Goal: Task Accomplishment & Management: Manage account settings

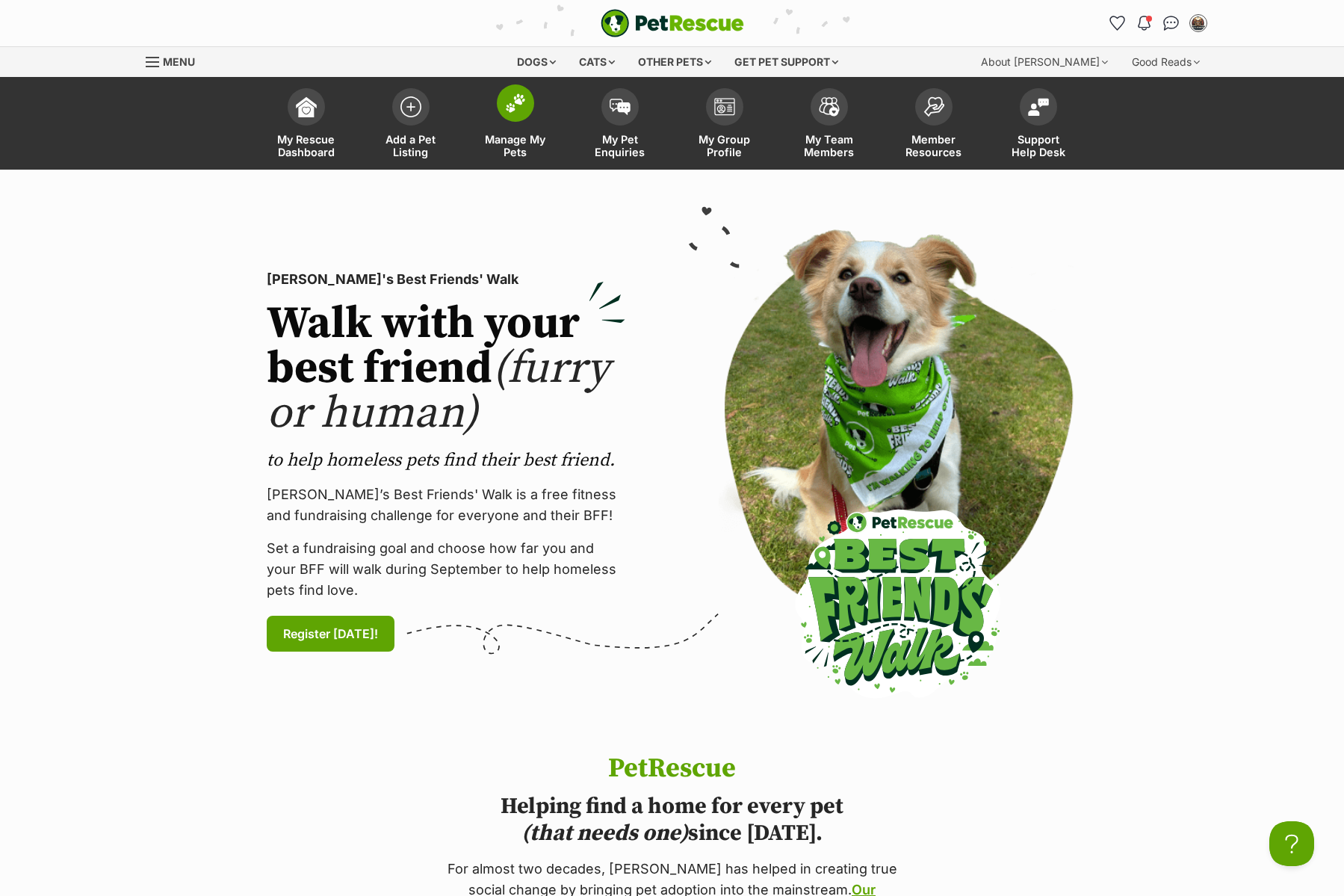
click at [517, 125] on link "Manage My Pets" at bounding box center [515, 125] width 104 height 89
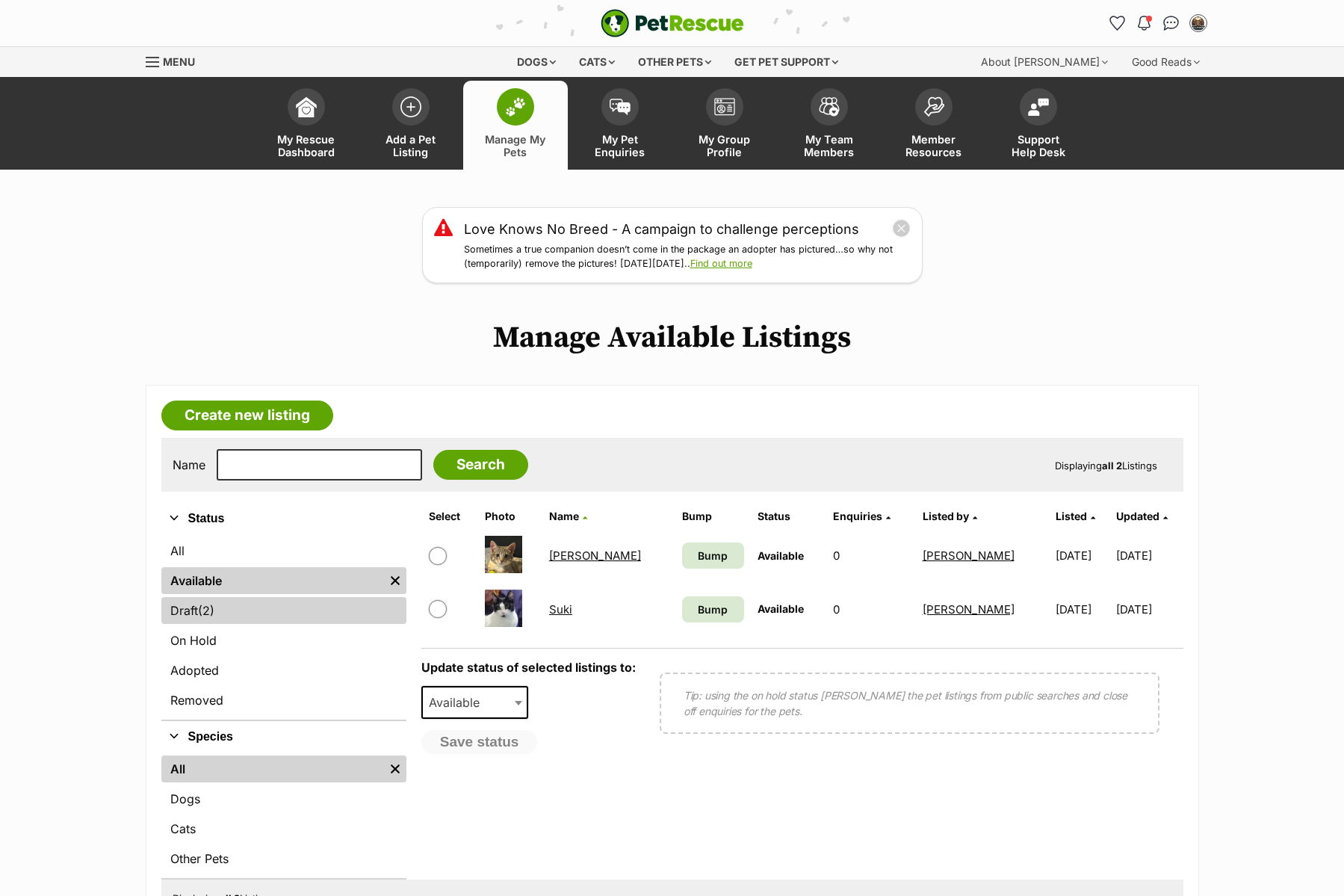
click at [276, 612] on link "Draft (2) Items" at bounding box center [283, 611] width 245 height 27
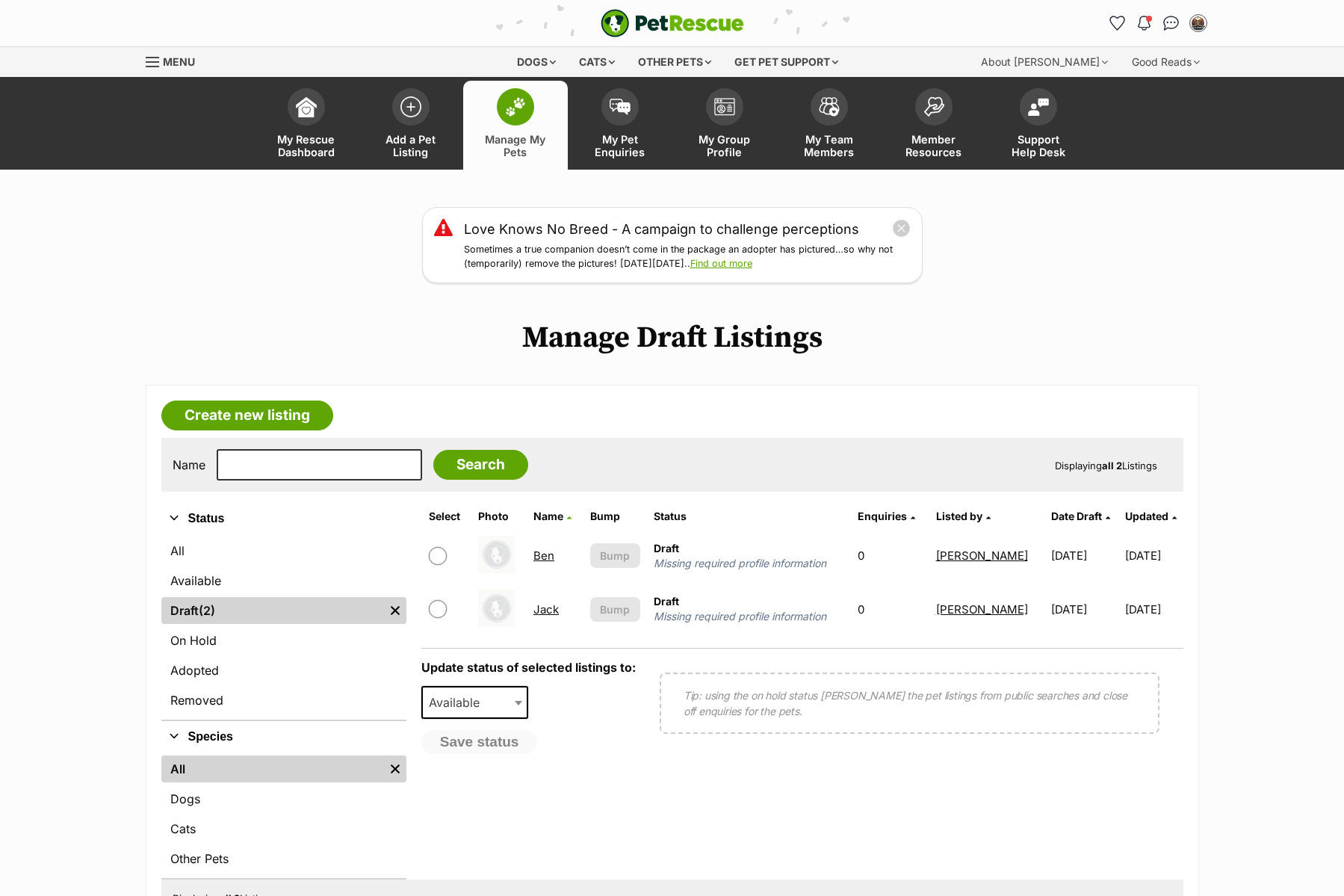
click at [536, 610] on link "Jack" at bounding box center [546, 609] width 26 height 14
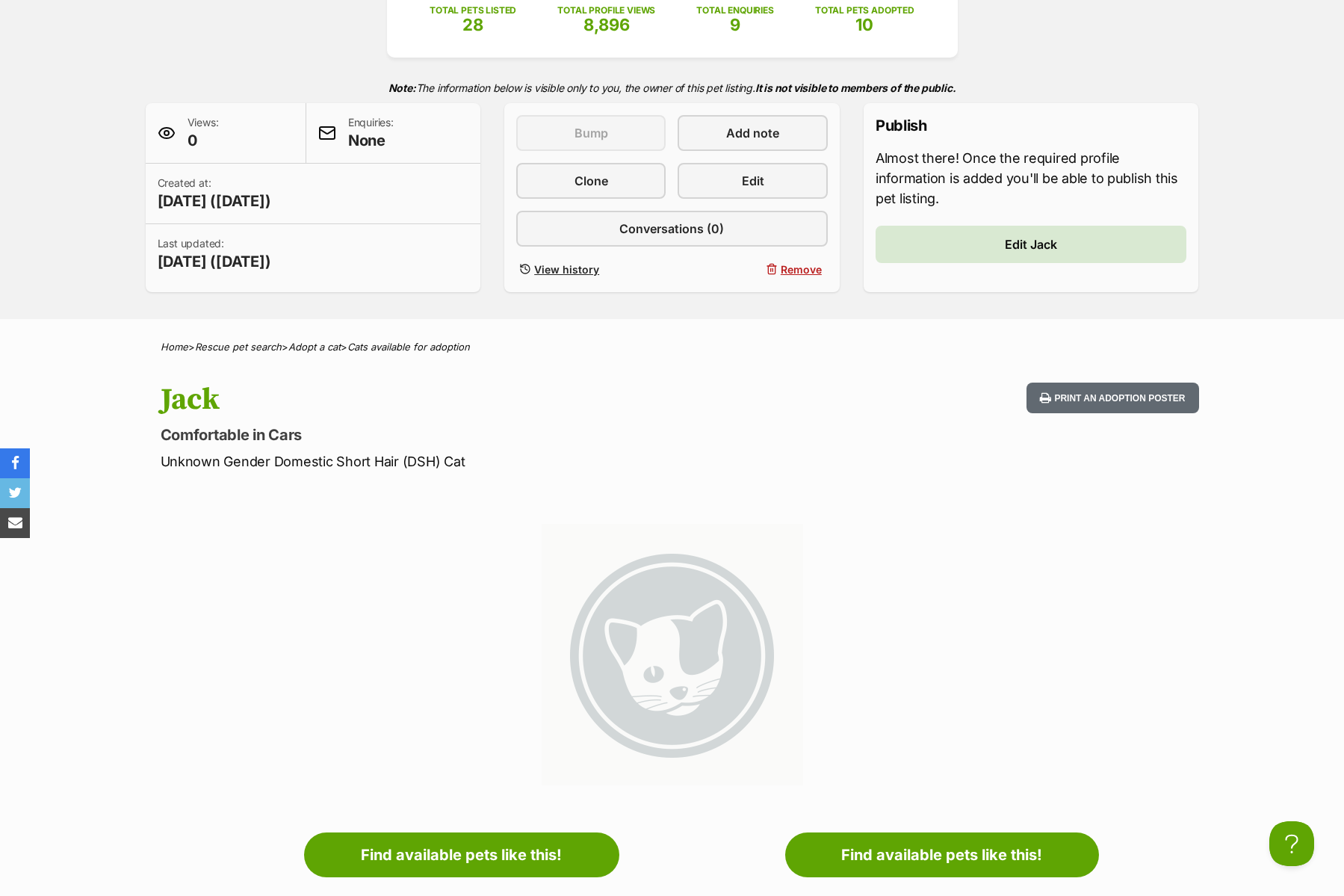
scroll to position [316, 0]
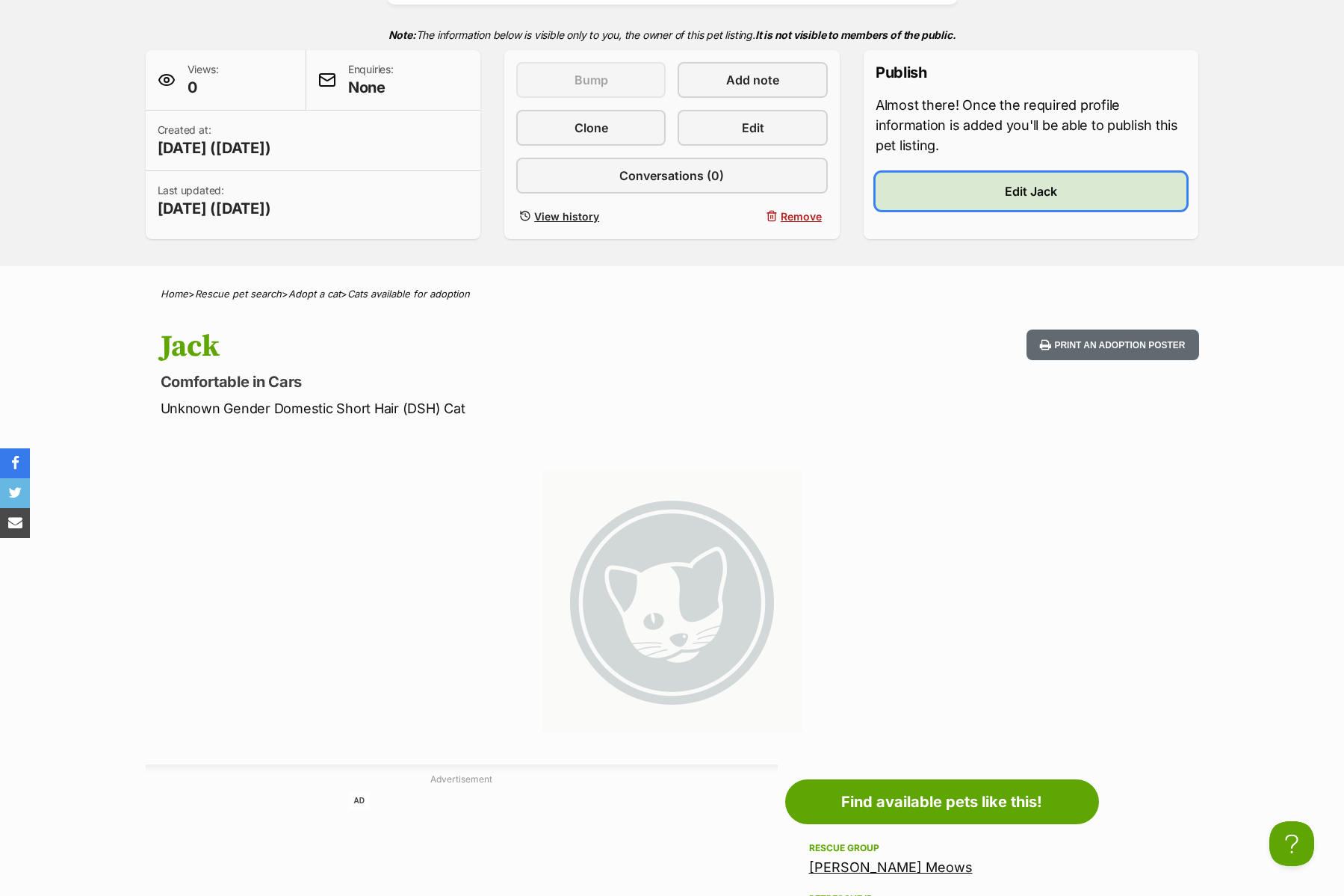
click at [1036, 196] on span "Edit Jack" at bounding box center [1031, 191] width 53 height 18
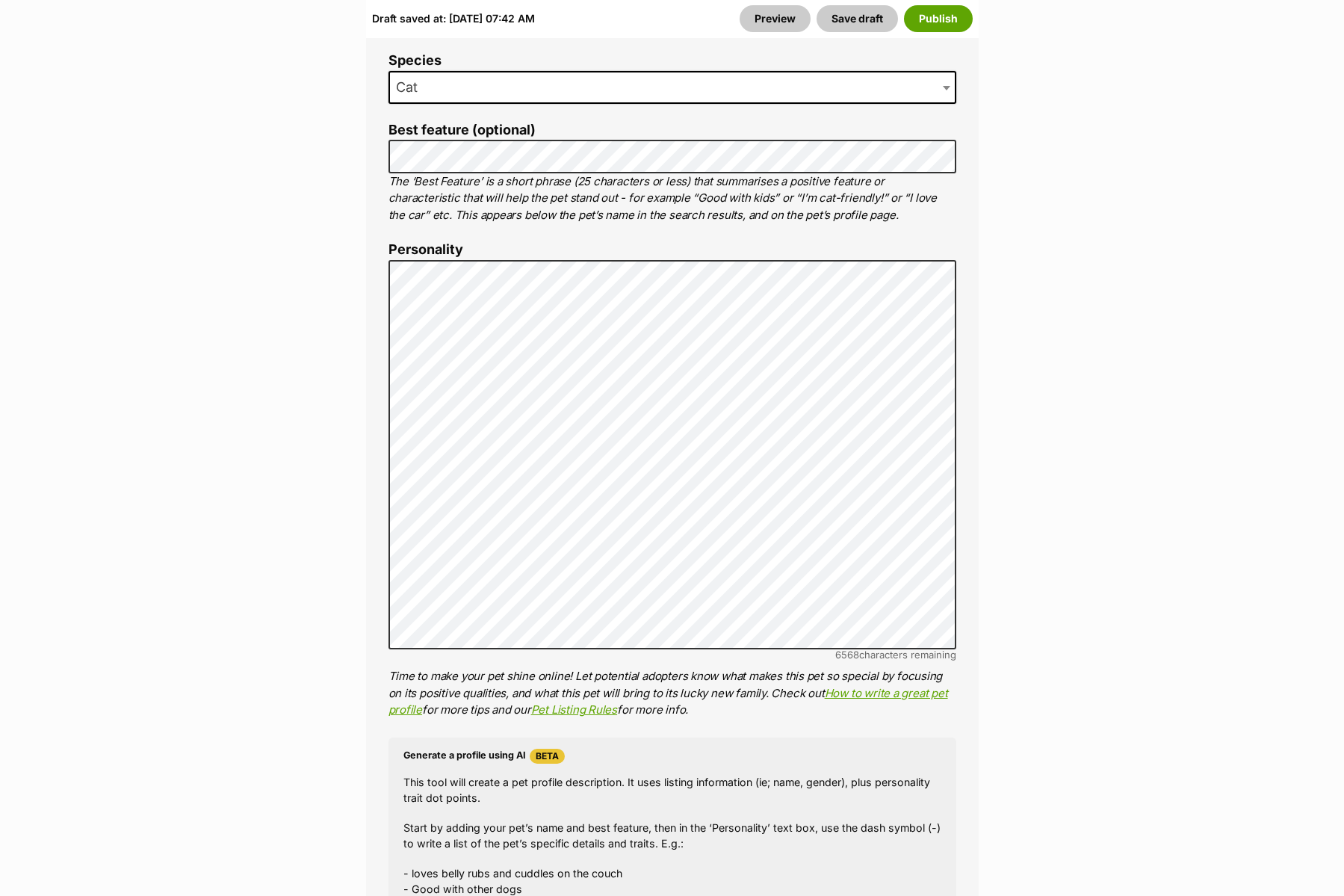
scroll to position [1043, 0]
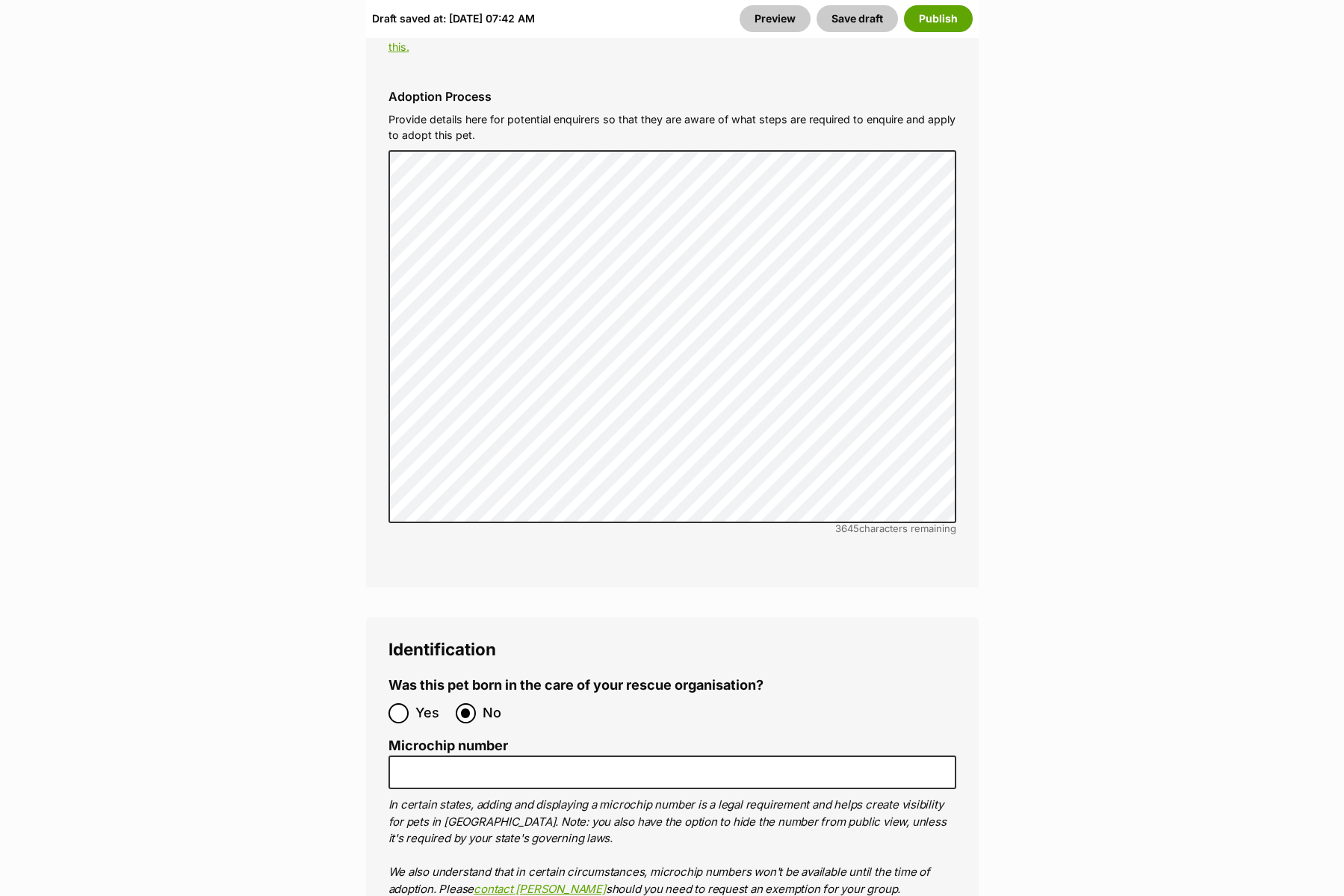
scroll to position [5205, 0]
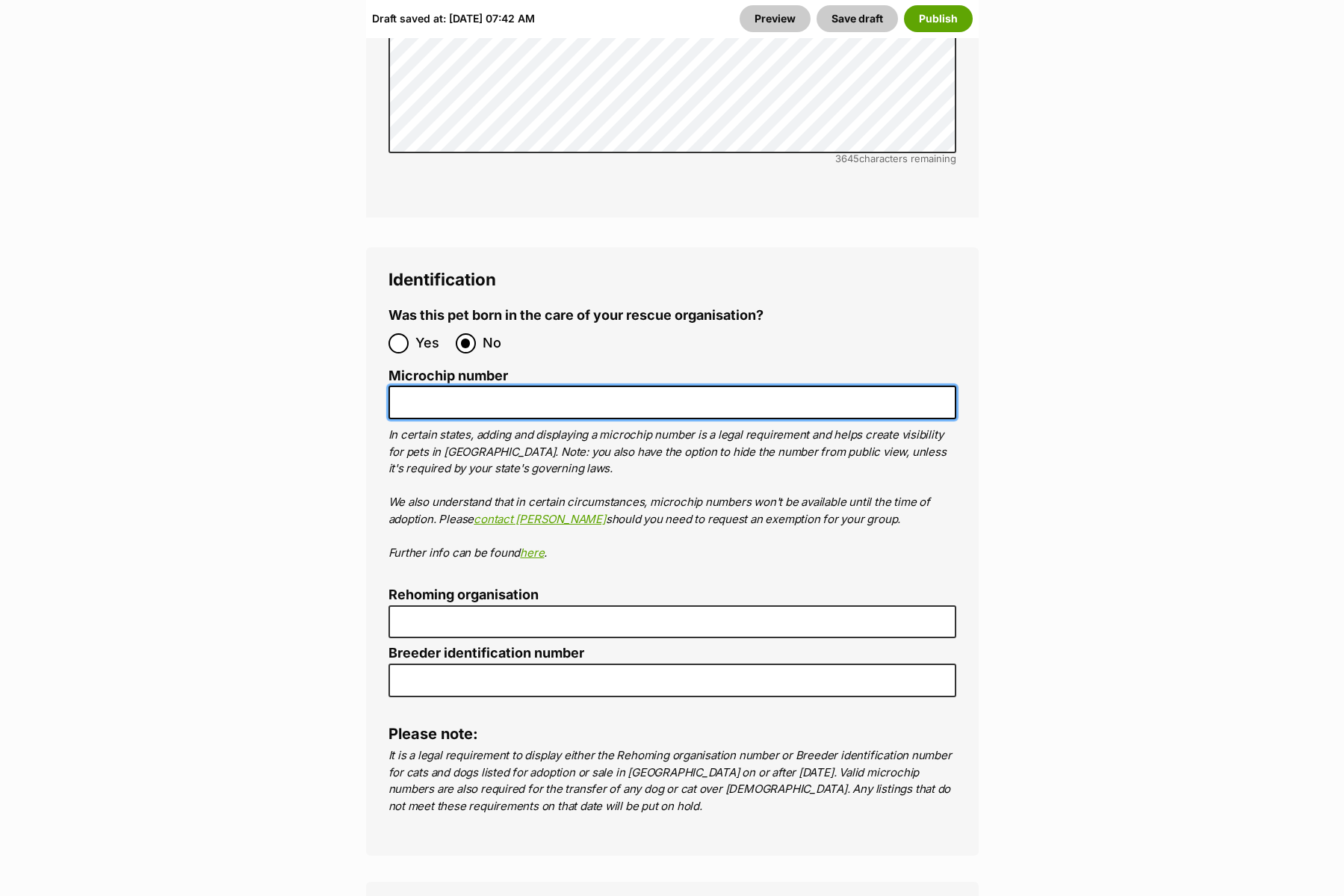
click at [505, 386] on input "Microchip number" at bounding box center [672, 403] width 568 height 33
paste input "991003003105161"
type input "991003003105161"
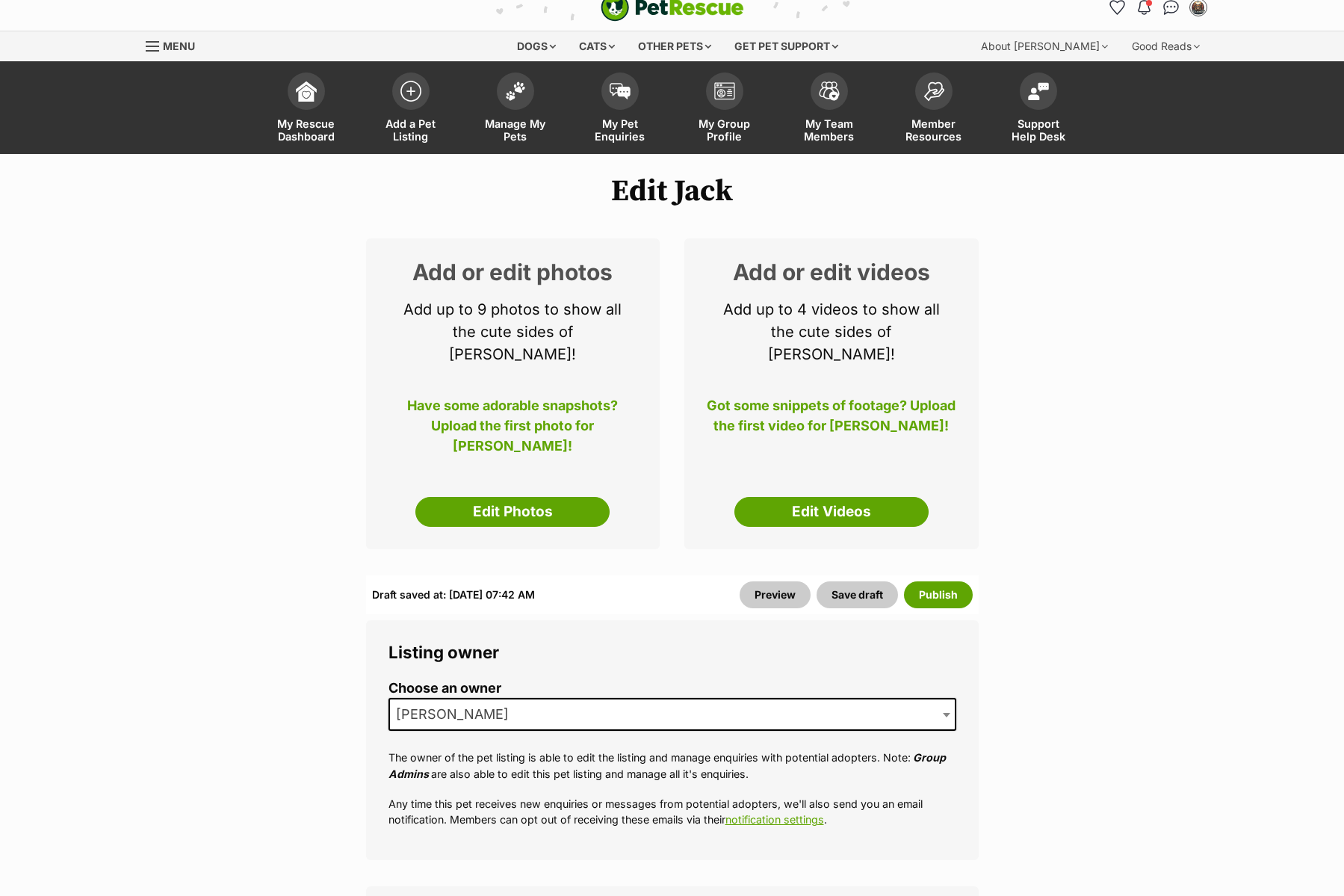
scroll to position [0, 0]
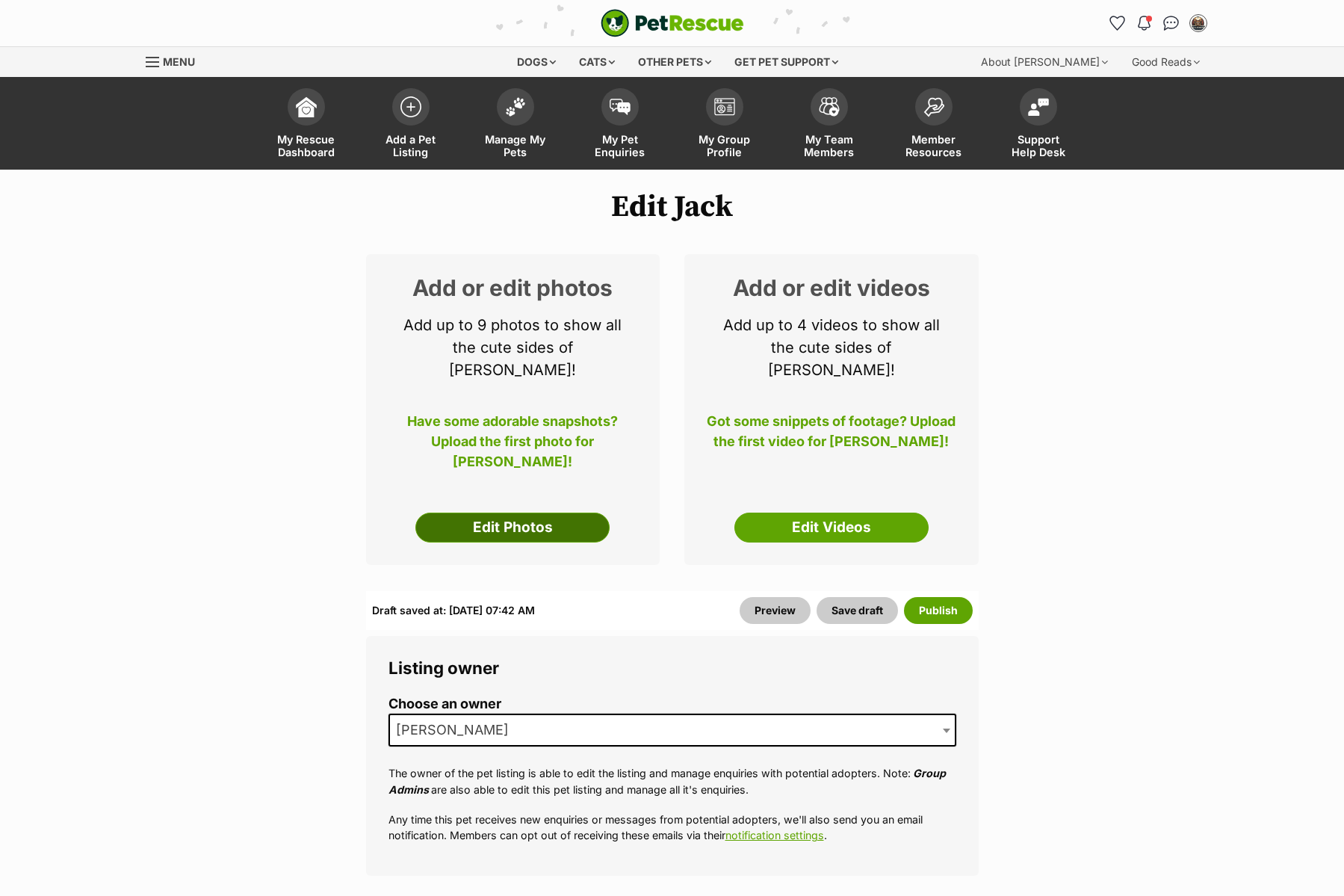
click at [512, 513] on link "Edit Photos" at bounding box center [513, 527] width 195 height 29
click at [853, 597] on button "Save draft" at bounding box center [857, 611] width 81 height 27
click at [554, 513] on link "Edit Photos" at bounding box center [513, 527] width 195 height 29
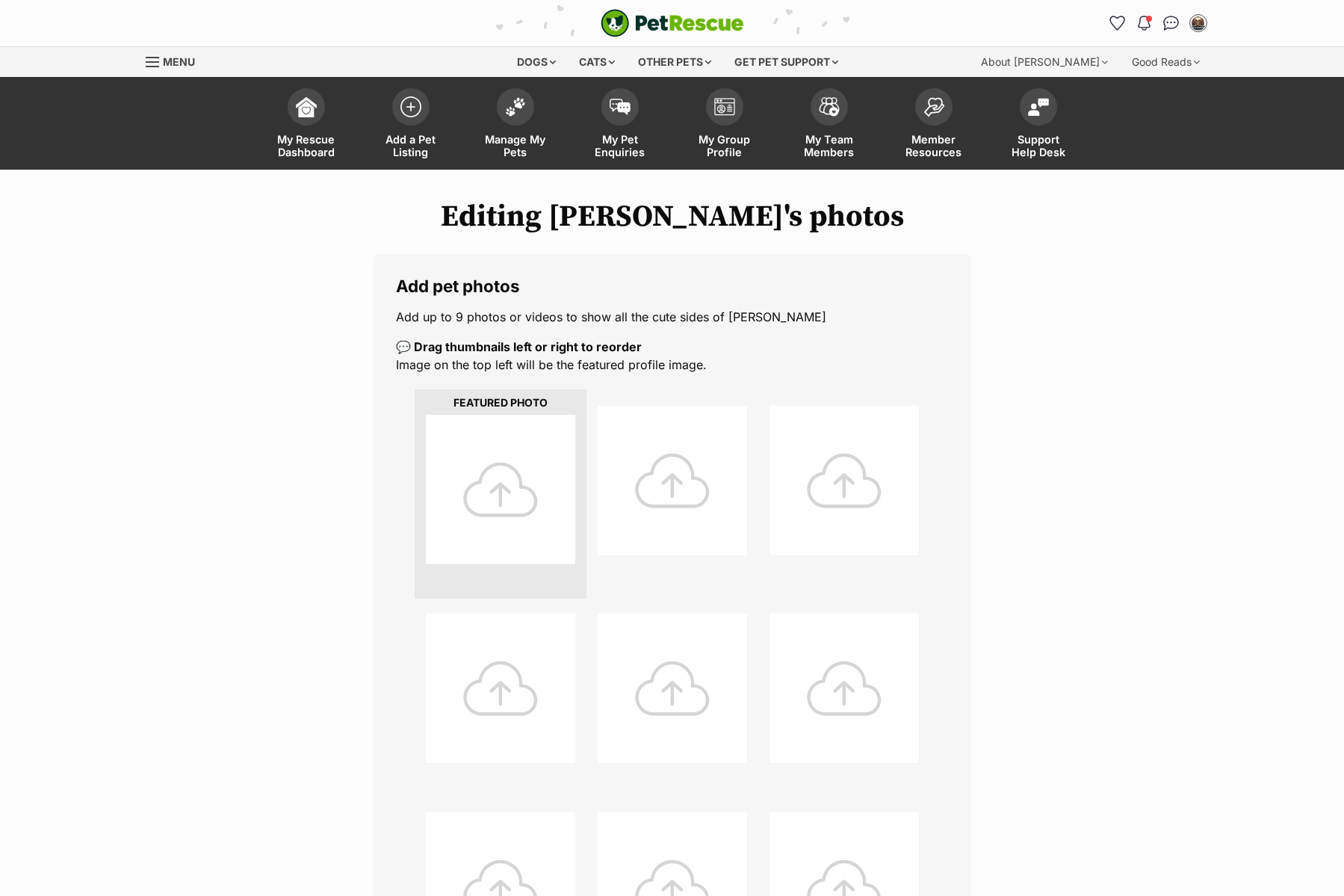
click at [525, 513] on div at bounding box center [500, 489] width 149 height 149
click at [497, 488] on div at bounding box center [500, 489] width 149 height 149
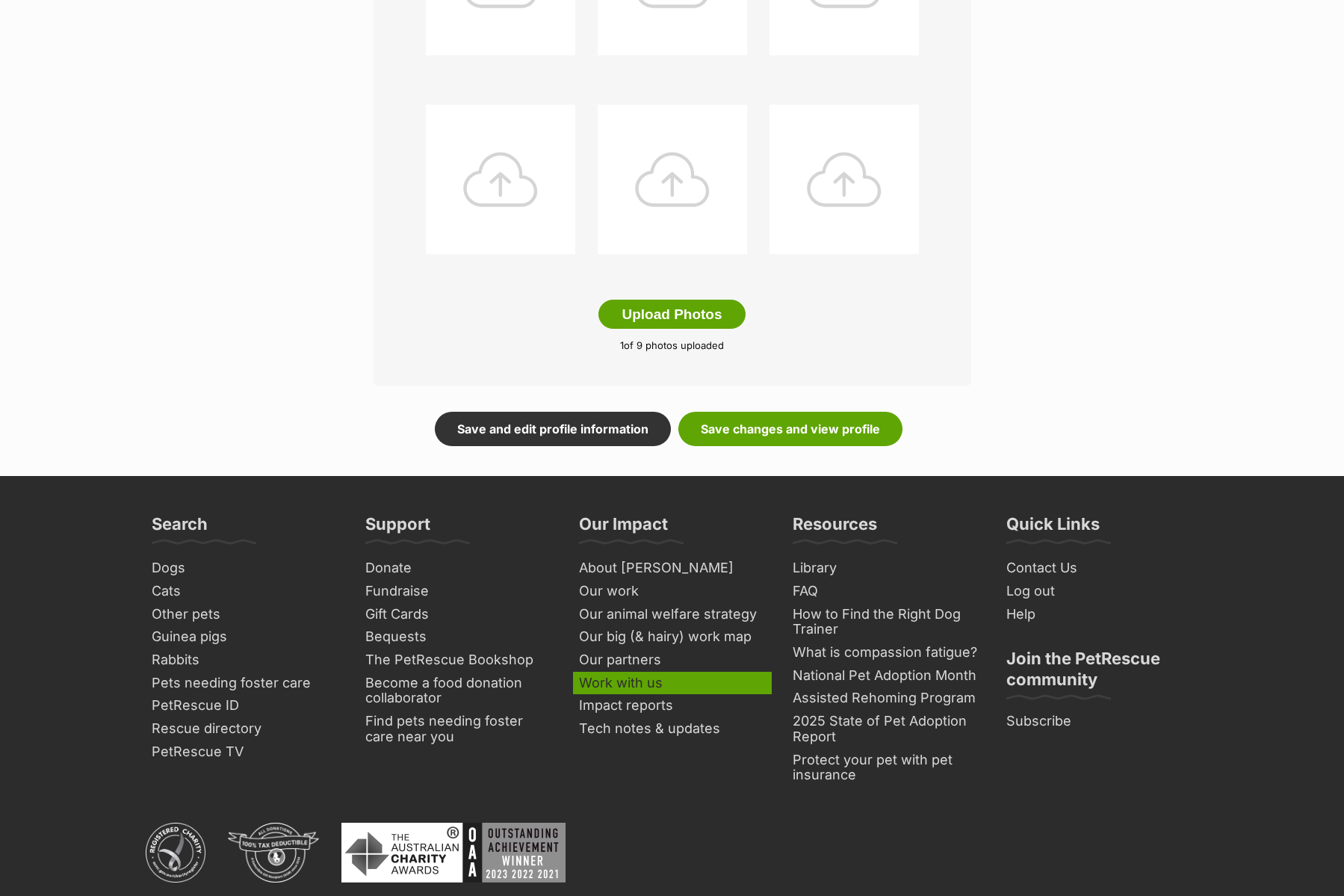
scroll to position [705, 0]
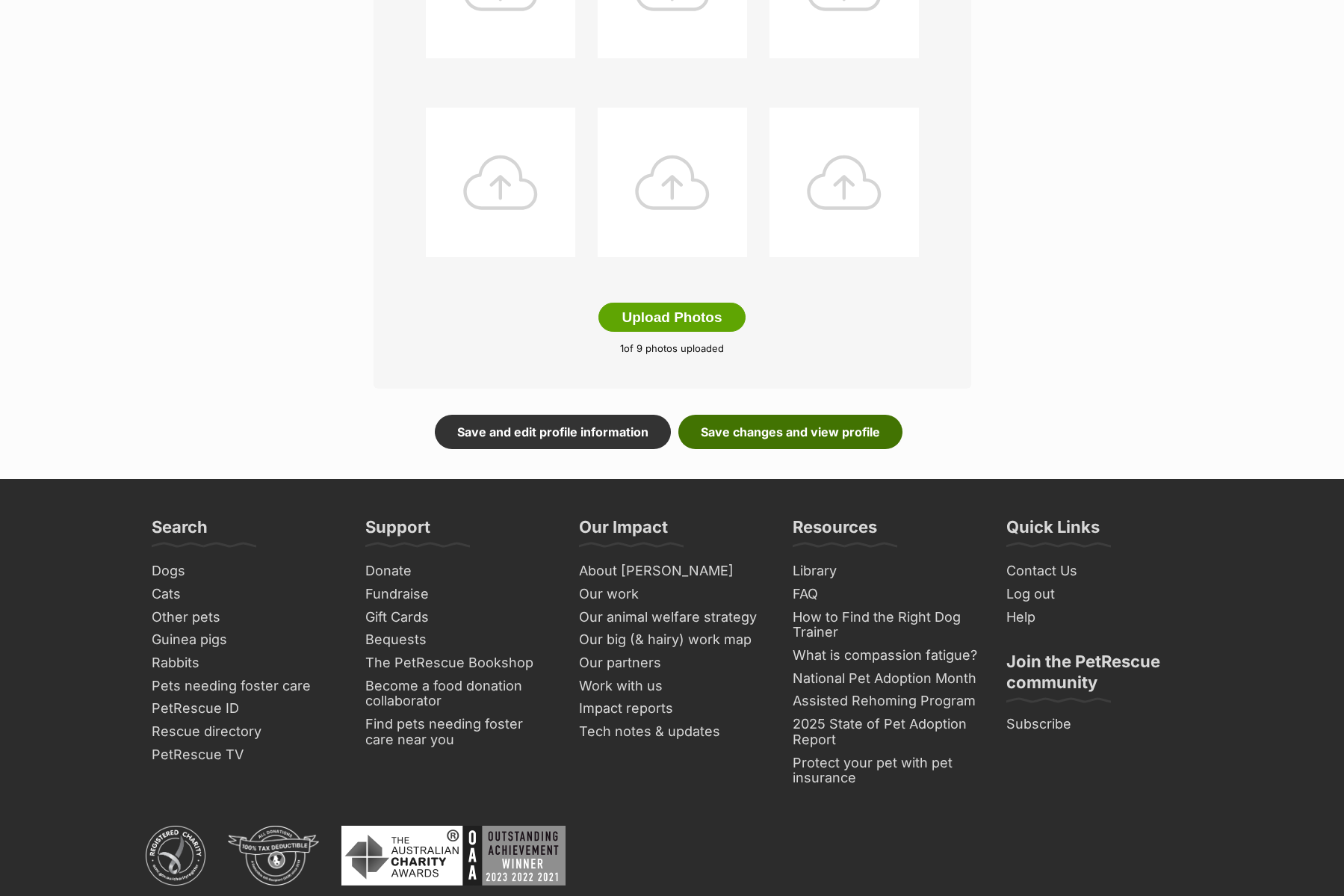
click at [725, 442] on link "Save changes and view profile" at bounding box center [790, 431] width 224 height 34
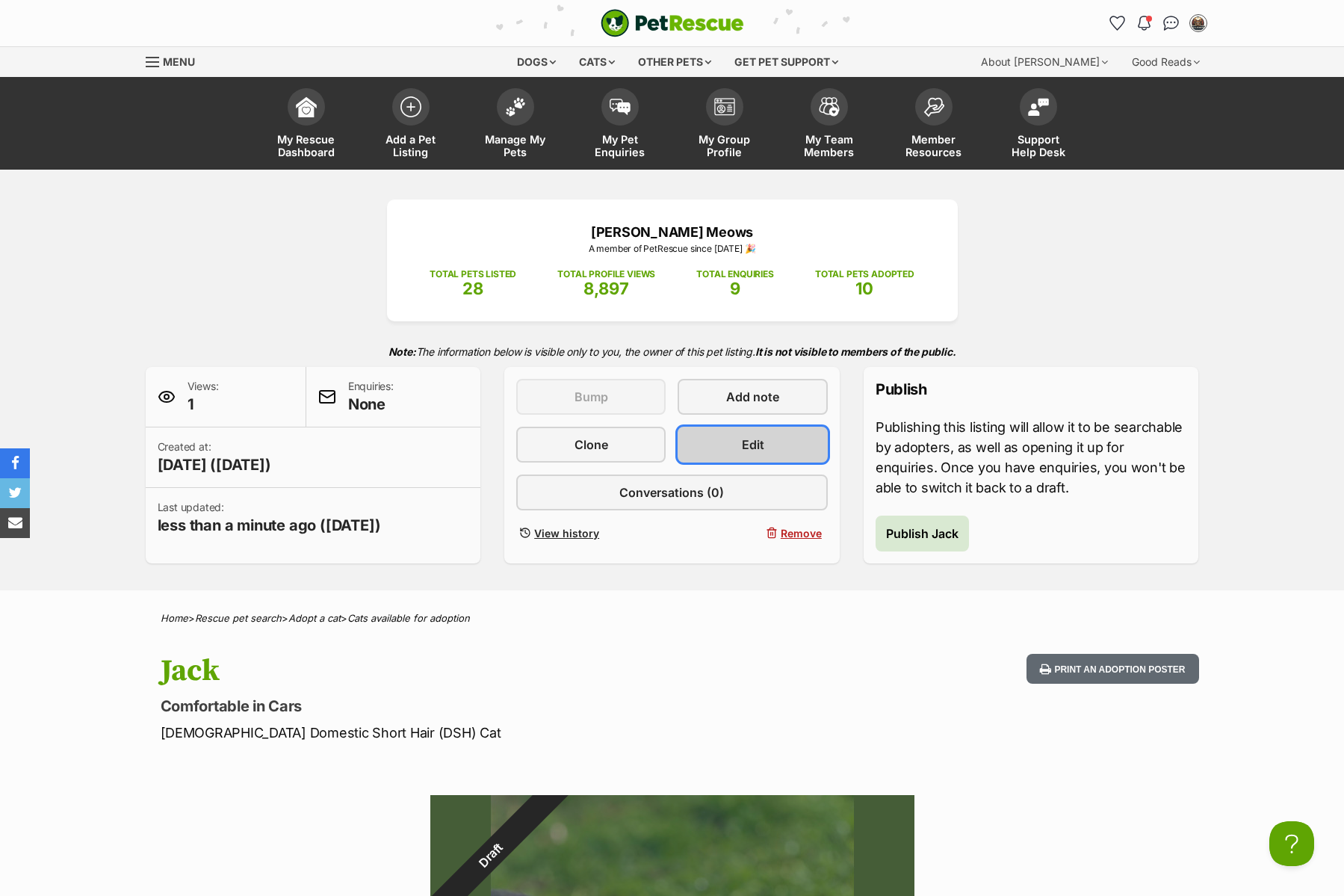
click at [752, 450] on span "Edit" at bounding box center [753, 444] width 22 height 18
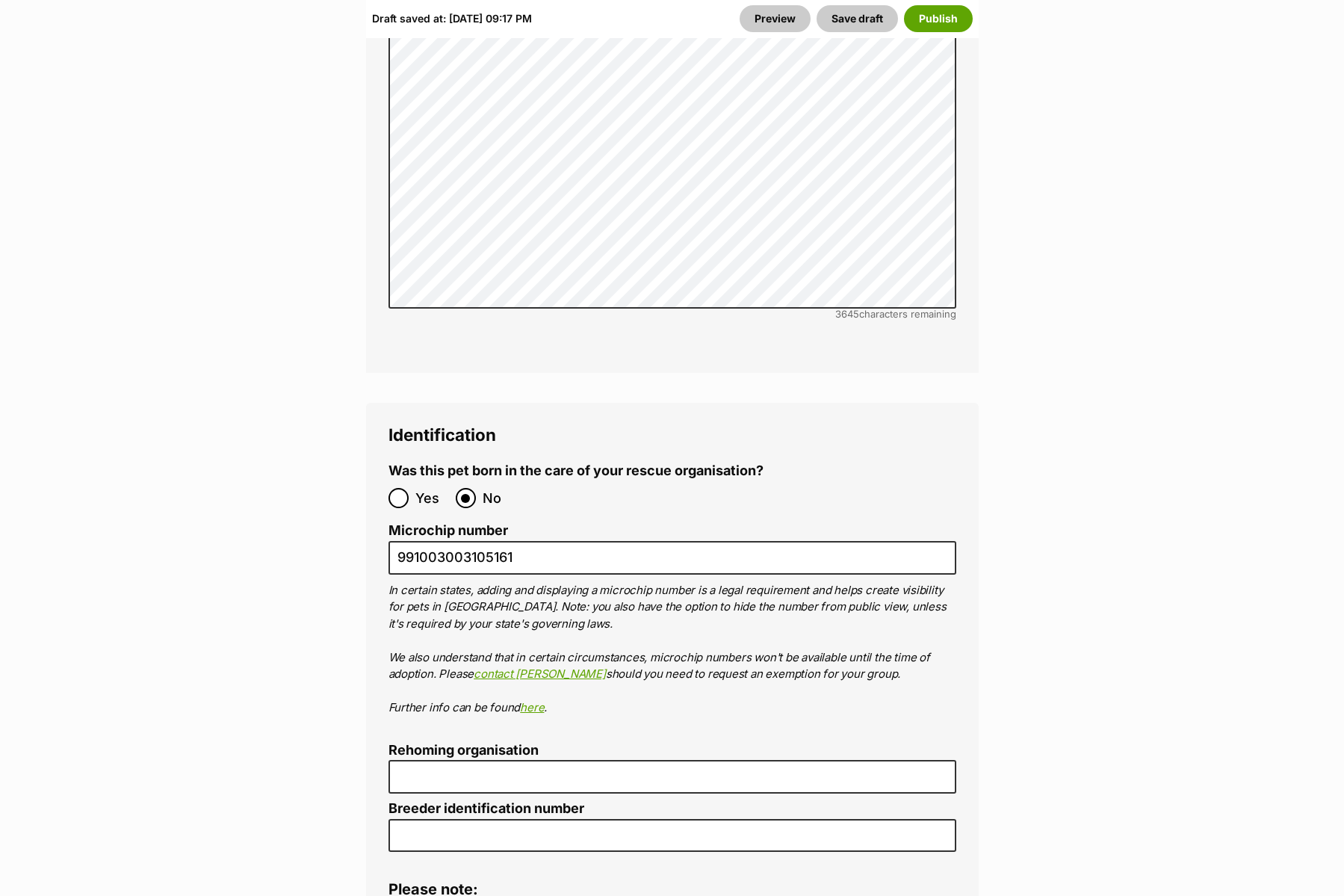
scroll to position [4688, 0]
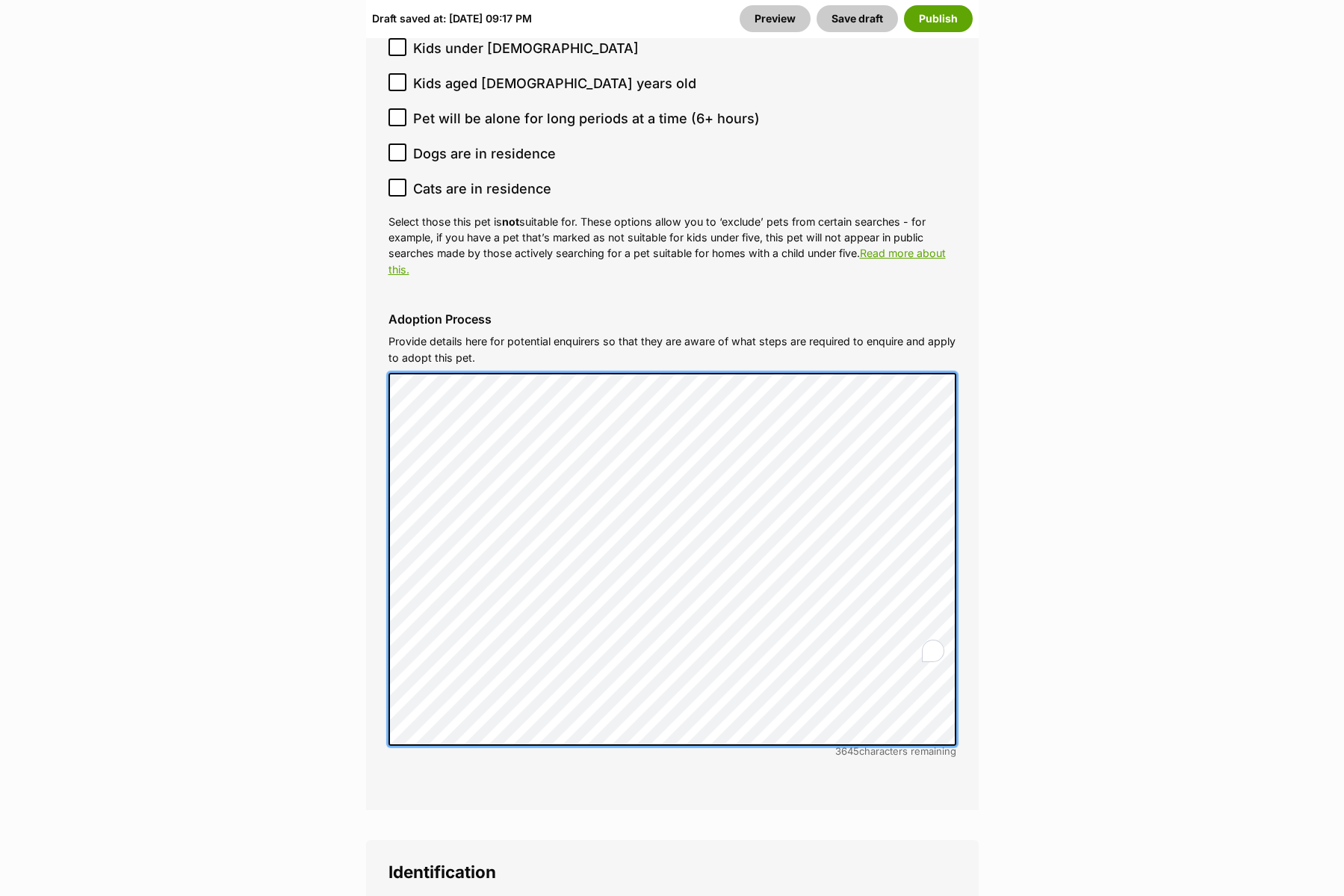
drag, startPoint x: 524, startPoint y: 128, endPoint x: 351, endPoint y: 306, distance: 248.2
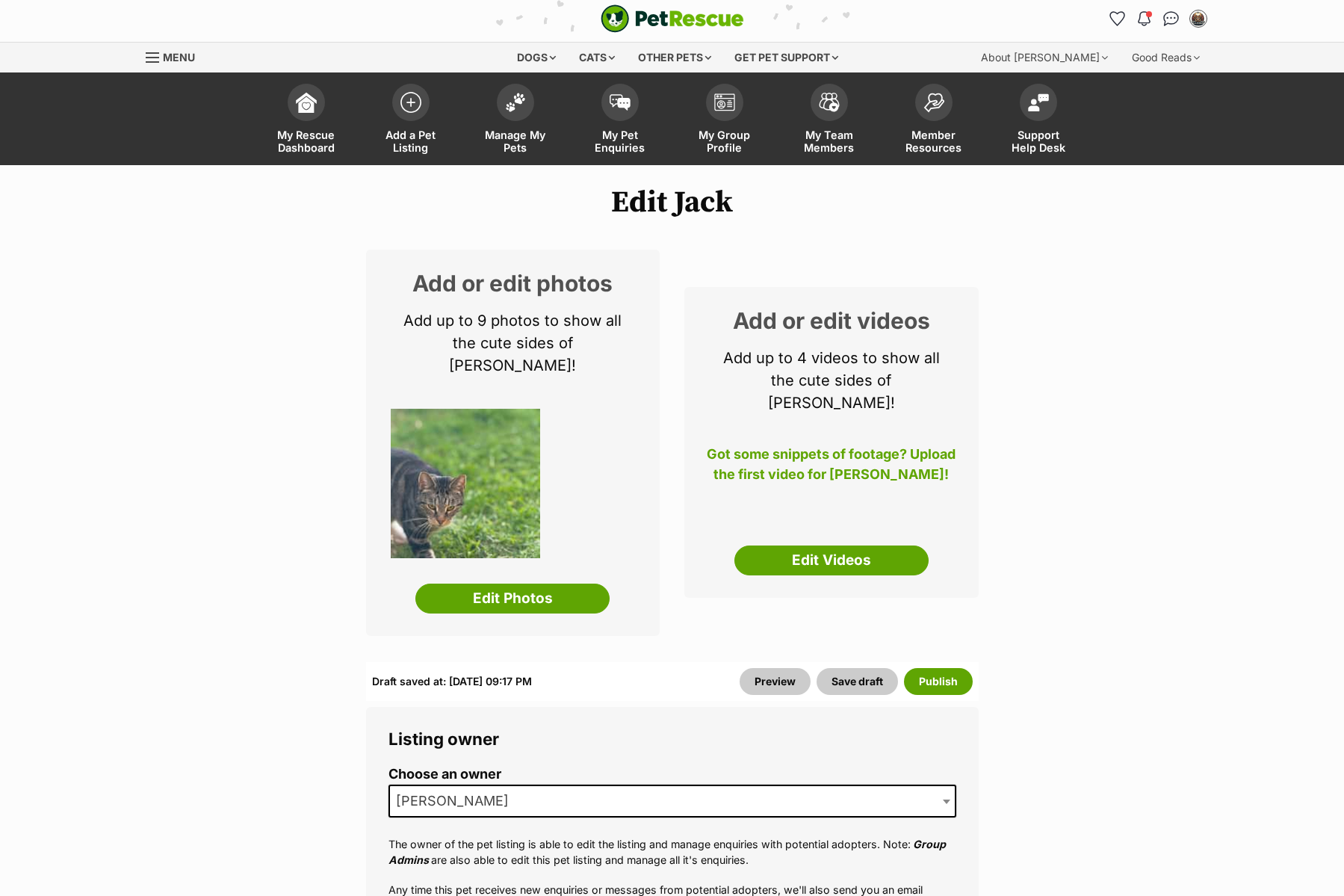
scroll to position [0, 0]
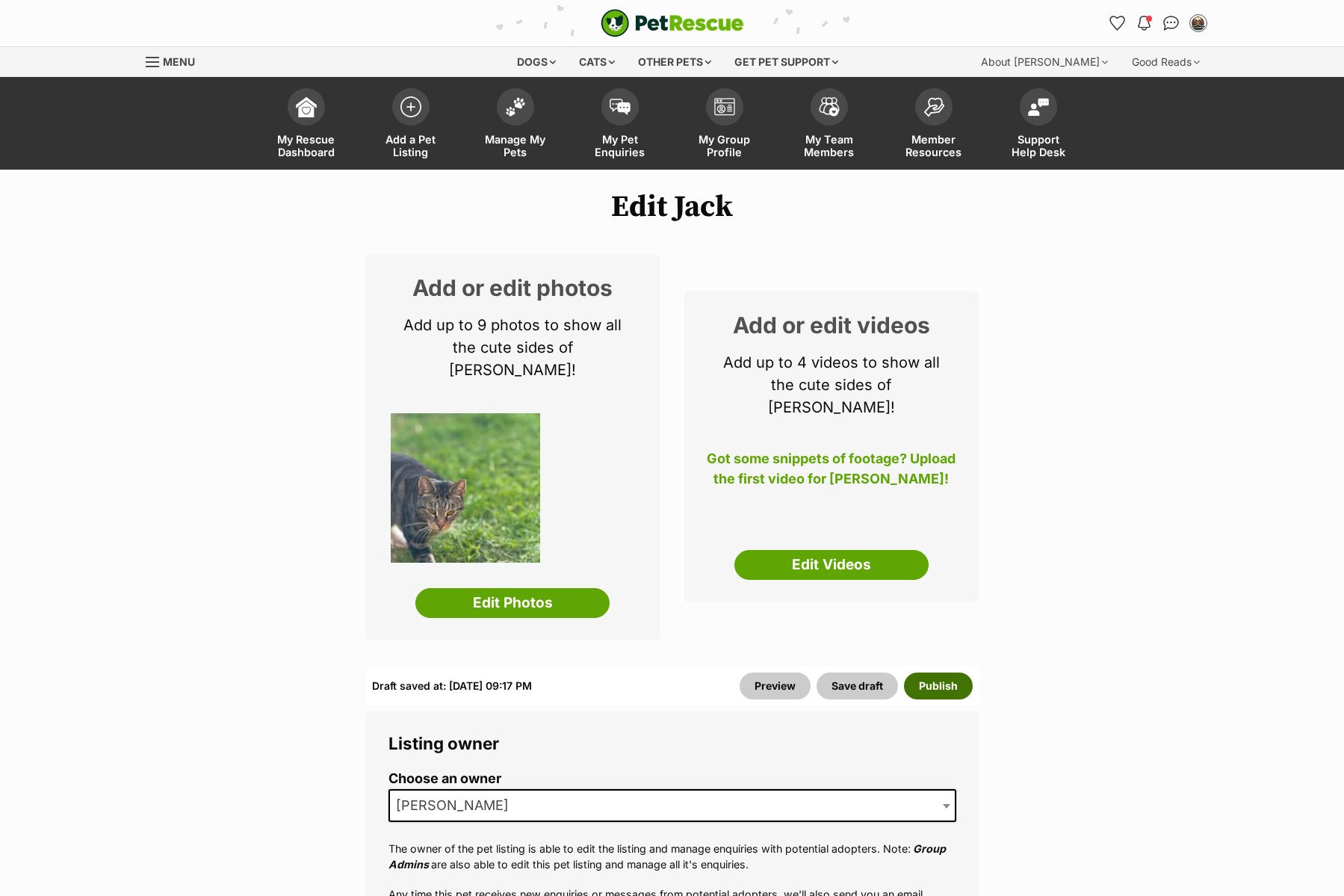
click at [949, 672] on button "Publish" at bounding box center [938, 686] width 69 height 27
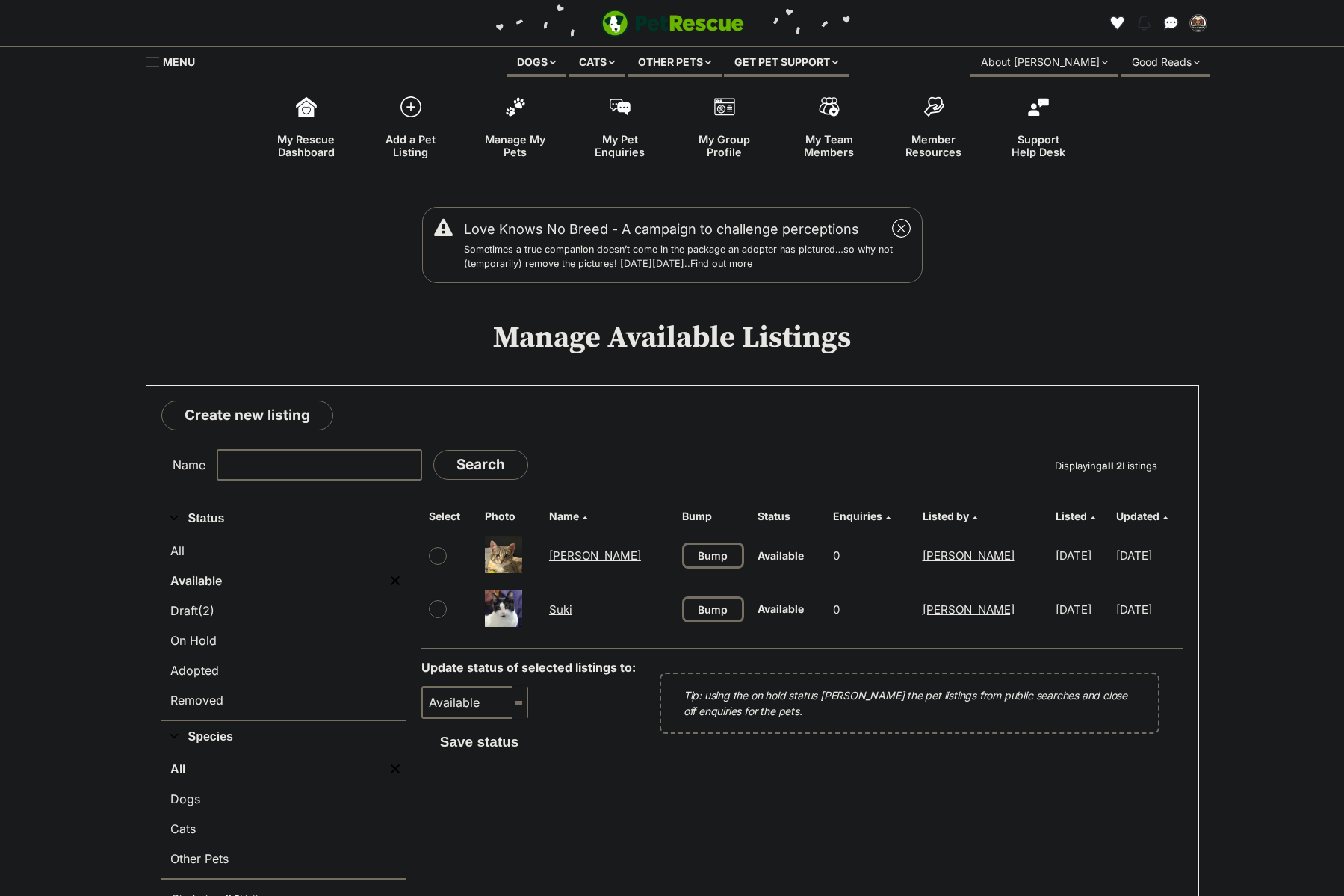
click at [574, 557] on link "[PERSON_NAME]" at bounding box center [595, 556] width 92 height 14
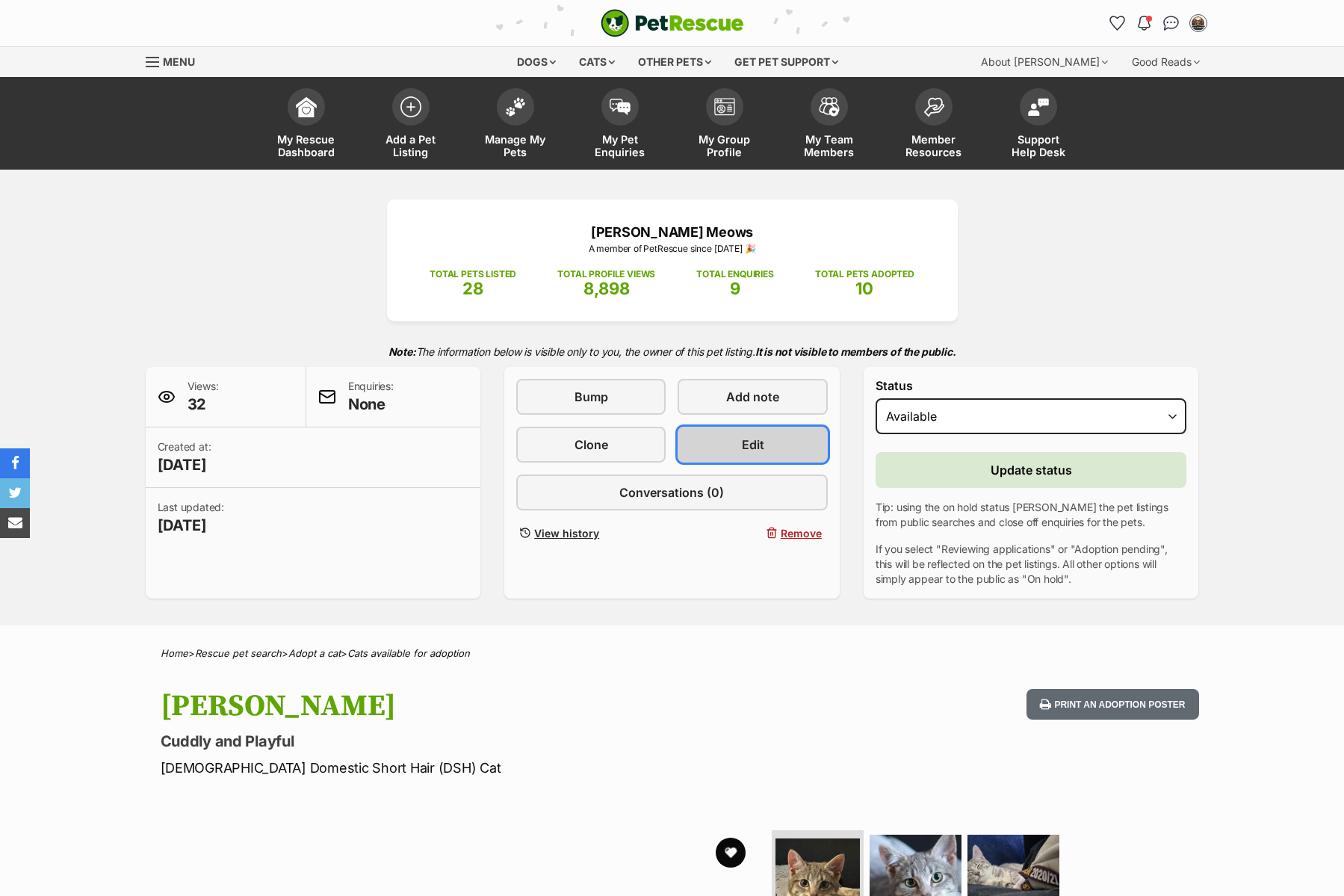
click at [786, 440] on link "Edit" at bounding box center [752, 444] width 149 height 36
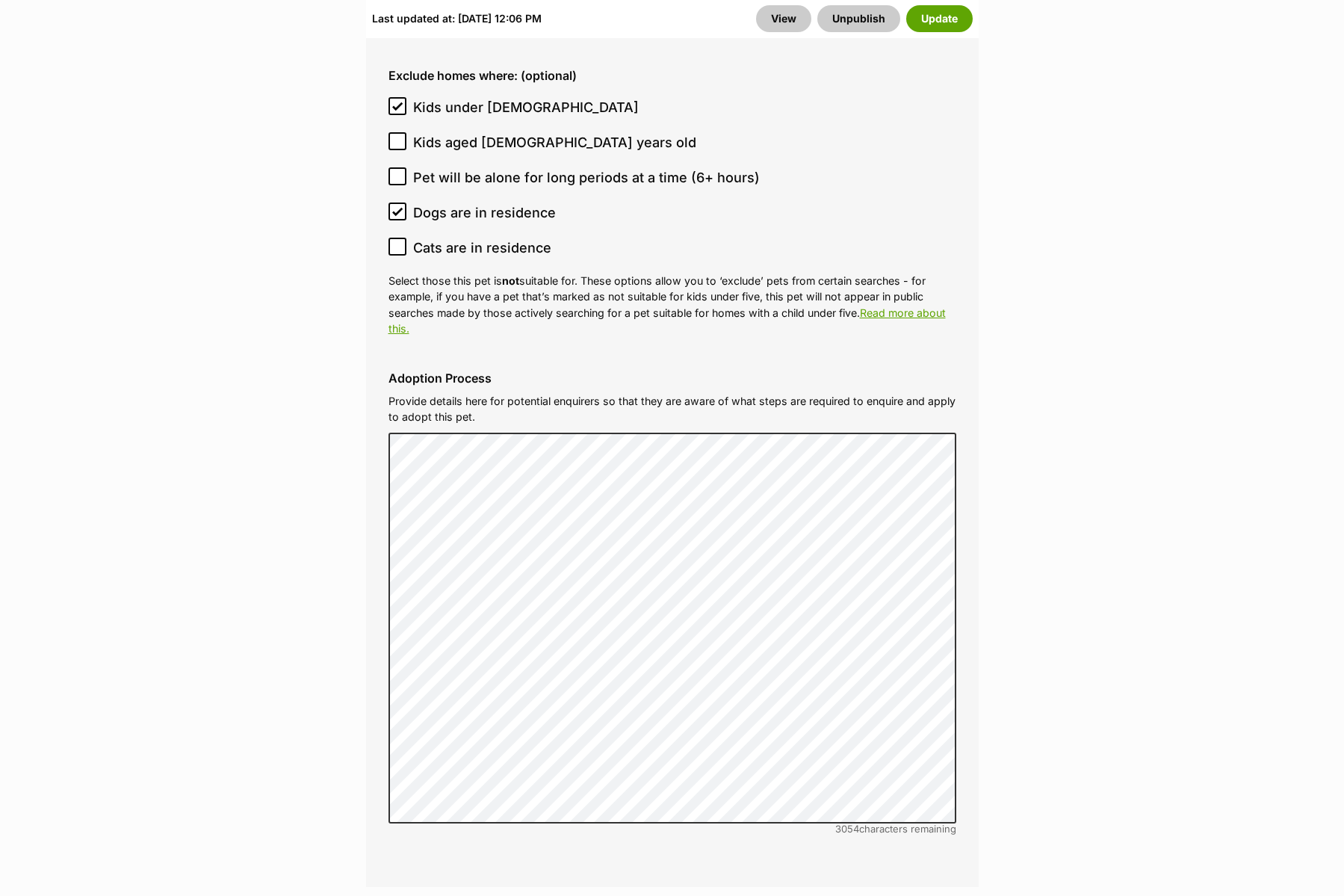
scroll to position [4172, 0]
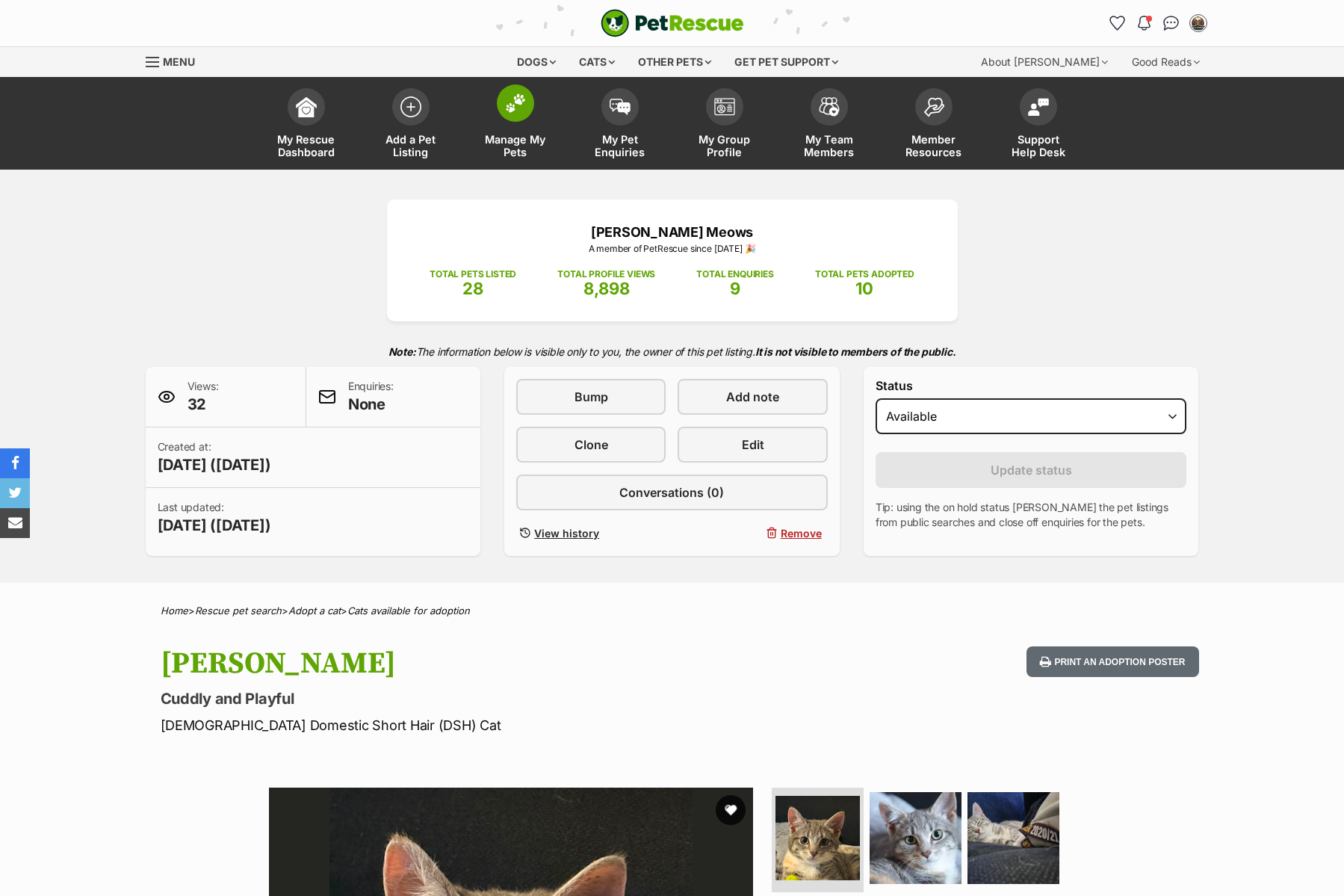
click at [513, 135] on span "Manage My Pets" at bounding box center [515, 146] width 67 height 26
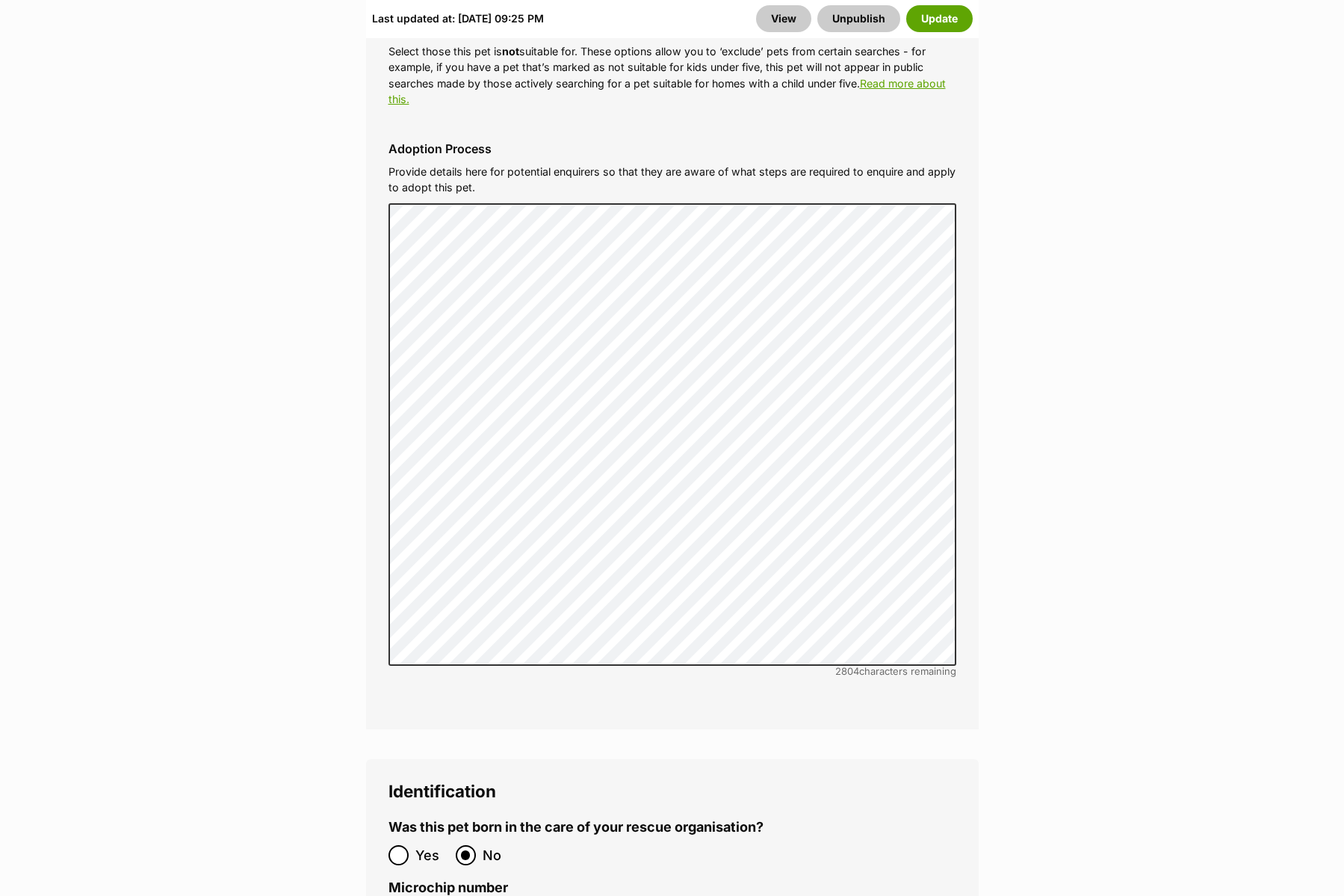
scroll to position [4698, 0]
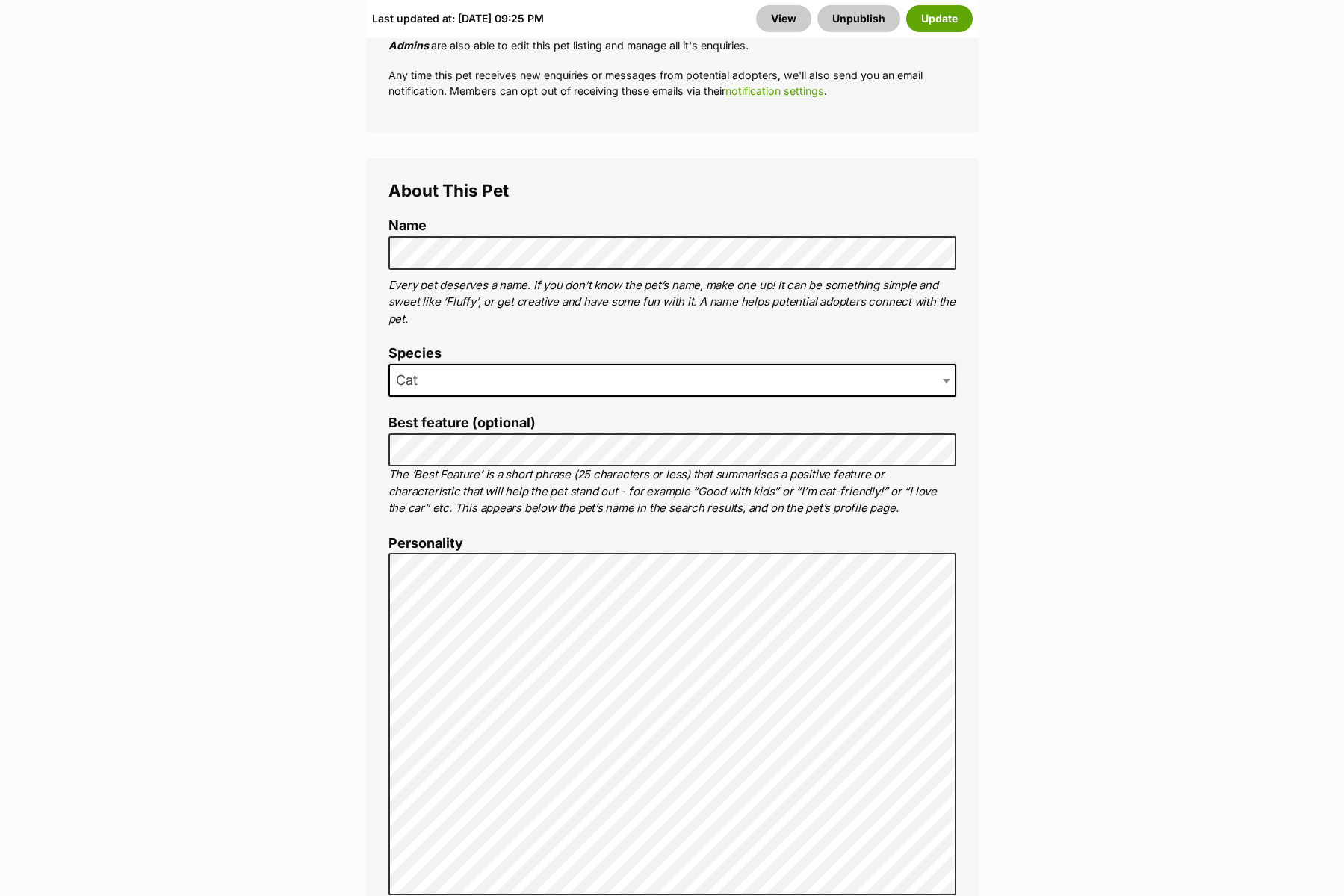
scroll to position [0, 0]
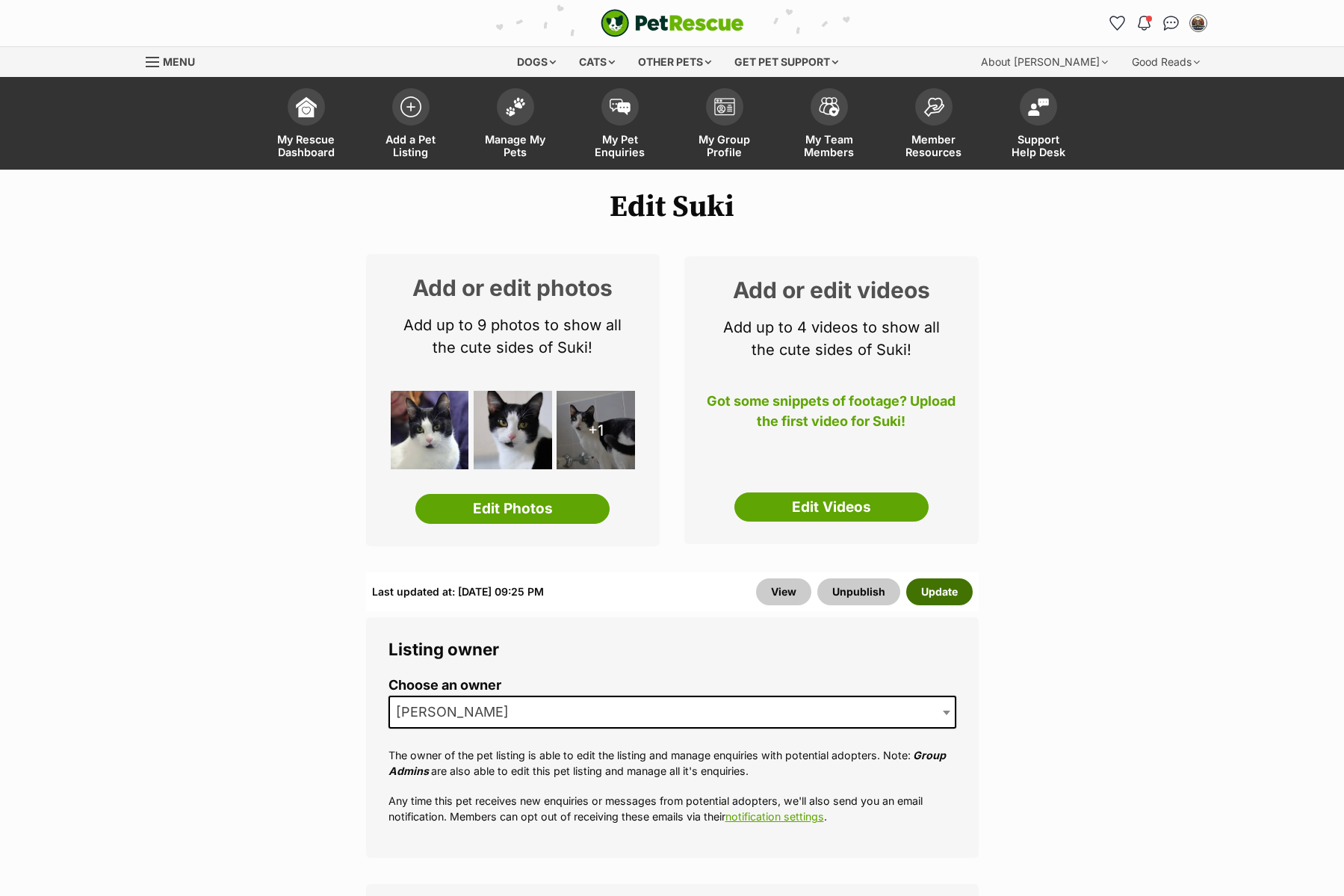
click at [950, 593] on button "Update" at bounding box center [939, 591] width 66 height 27
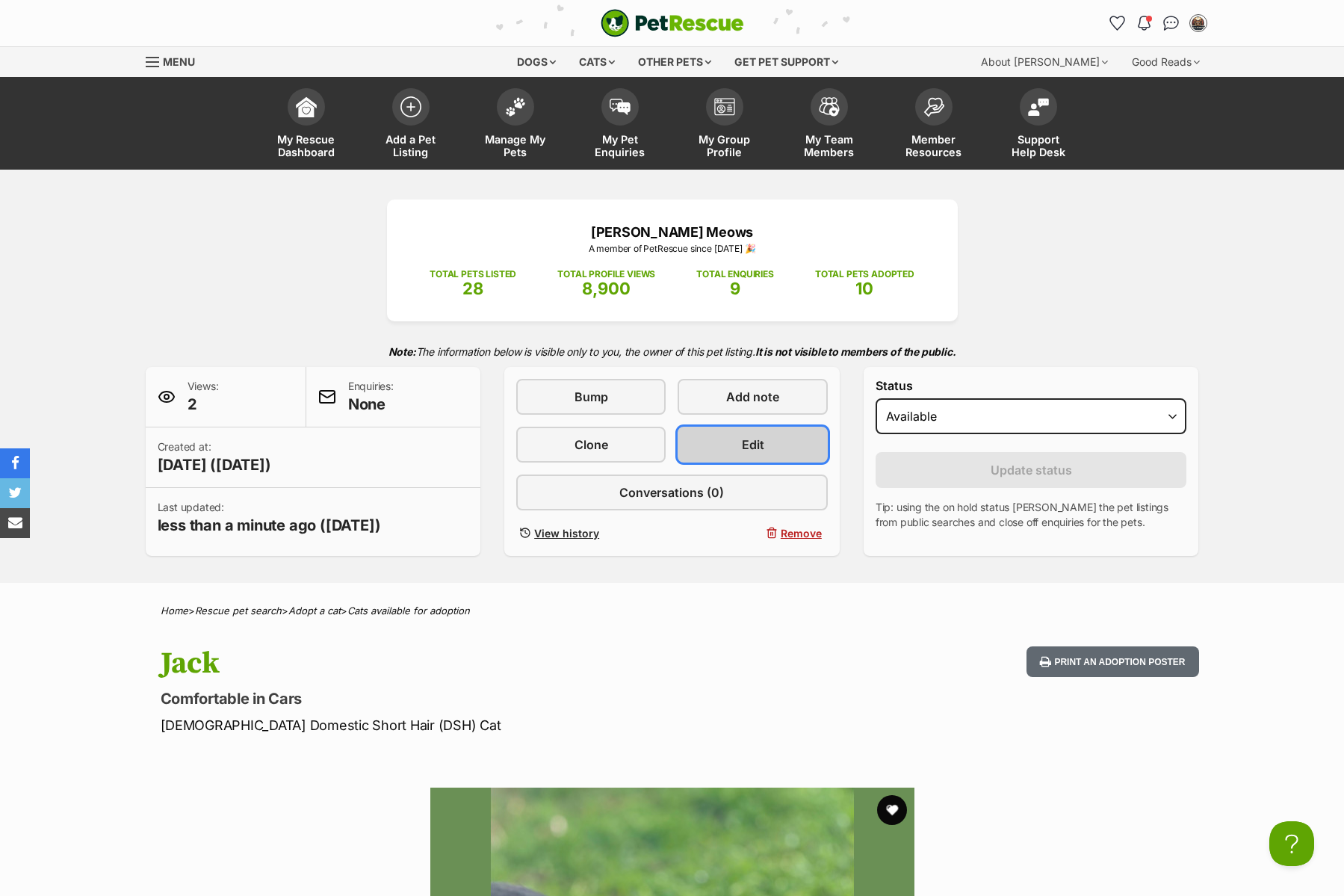
click at [770, 448] on link "Edit" at bounding box center [752, 444] width 149 height 36
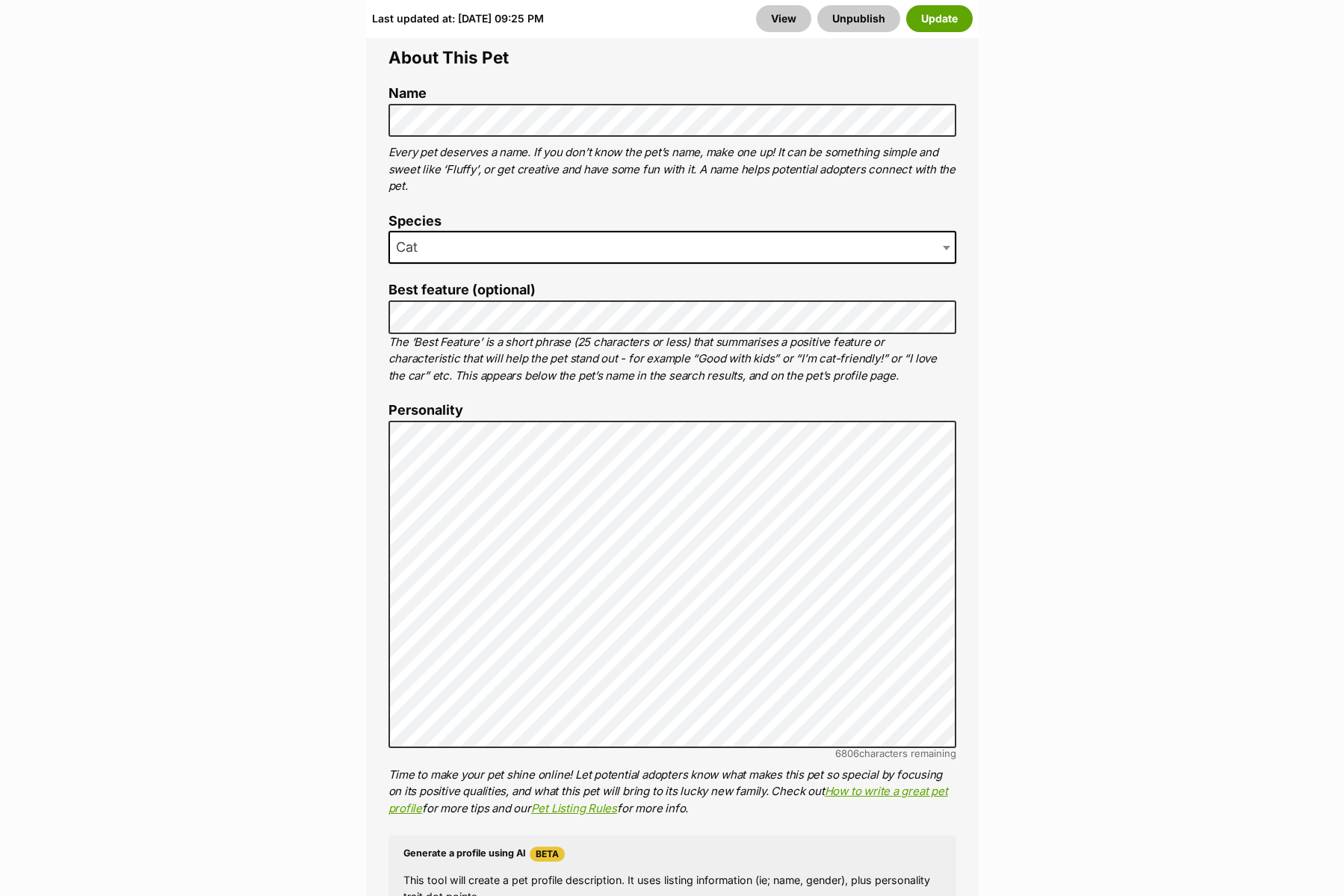
scroll to position [992, 0]
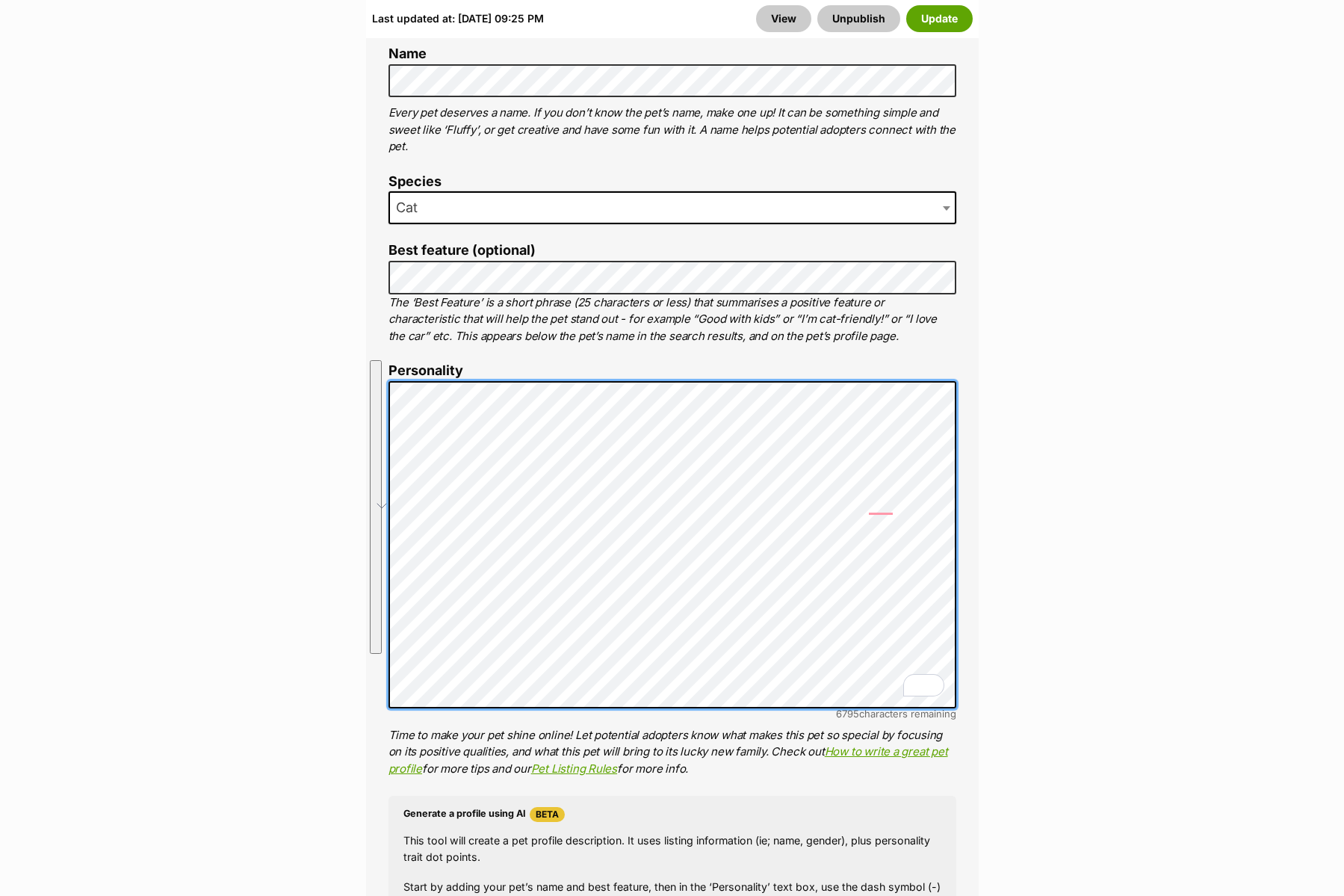
click at [371, 363] on div "About This Pet Name Henlo there, it looks like you might be using the pet name …" at bounding box center [672, 611] width 612 height 1252
click at [382, 448] on div "About This Pet Name Henlo there, it looks like you might be using the pet name …" at bounding box center [672, 611] width 612 height 1252
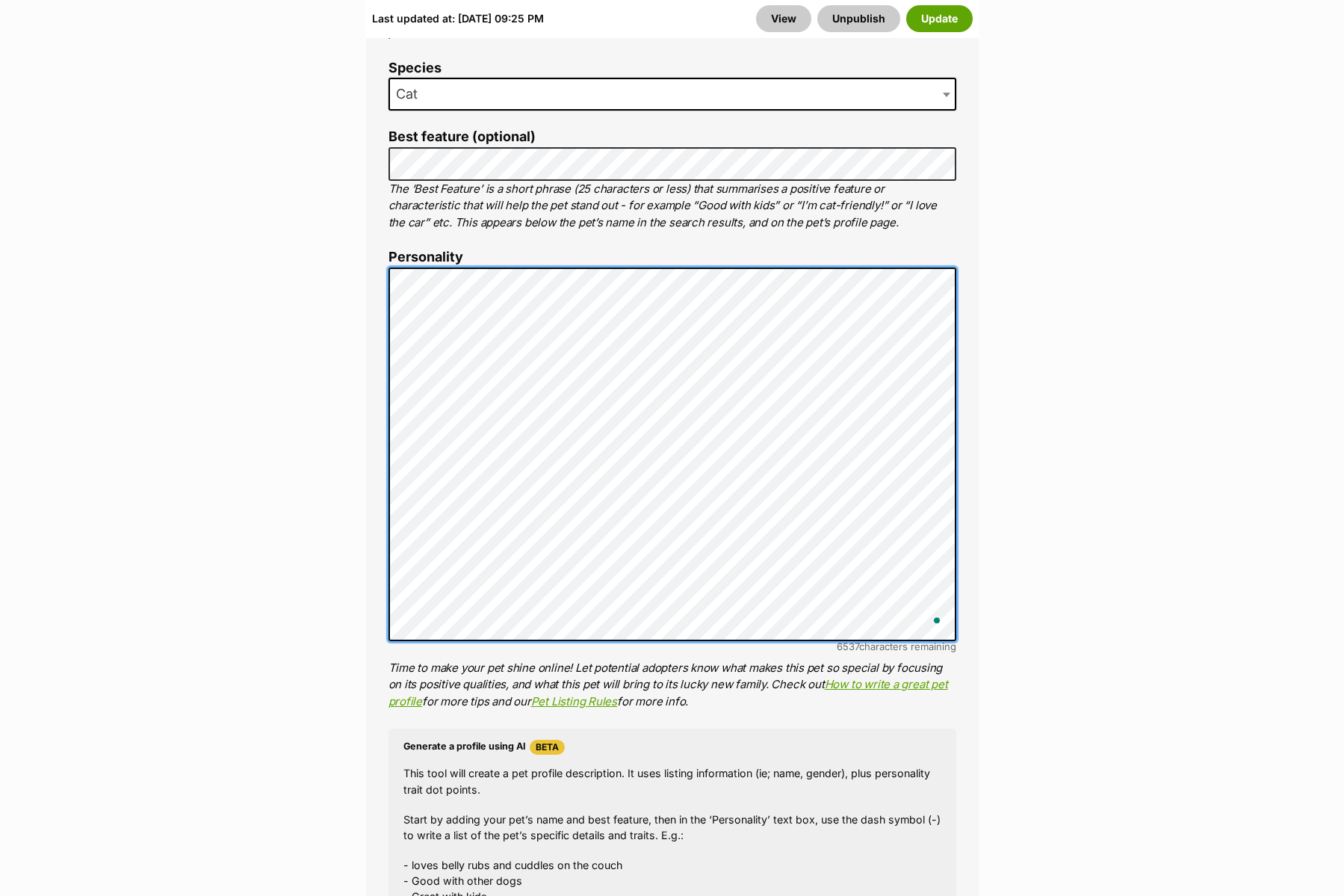
scroll to position [1118, 0]
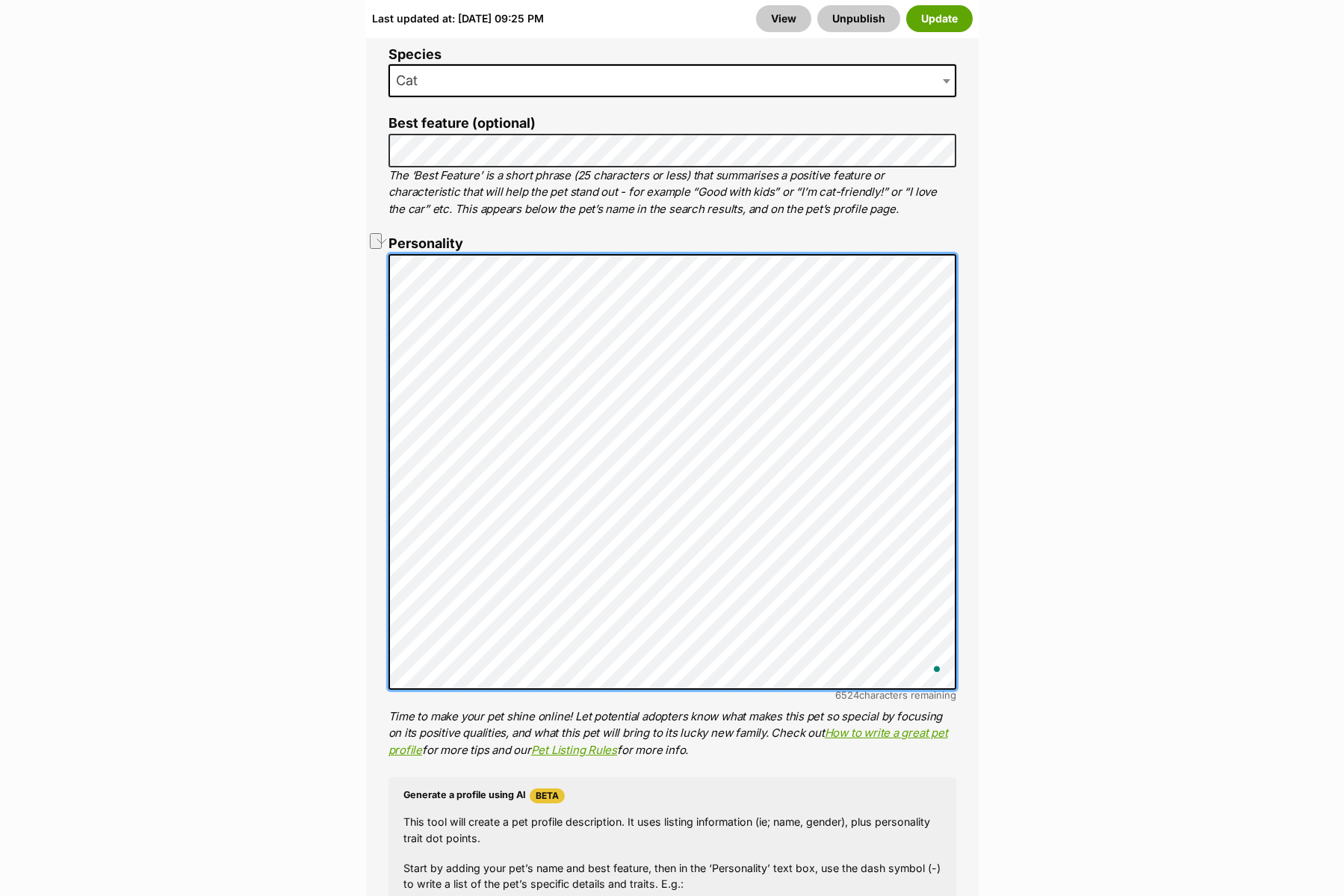
click at [370, 352] on div "About This Pet Name Henlo there, it looks like you might be using the pet name …" at bounding box center [672, 539] width 612 height 1360
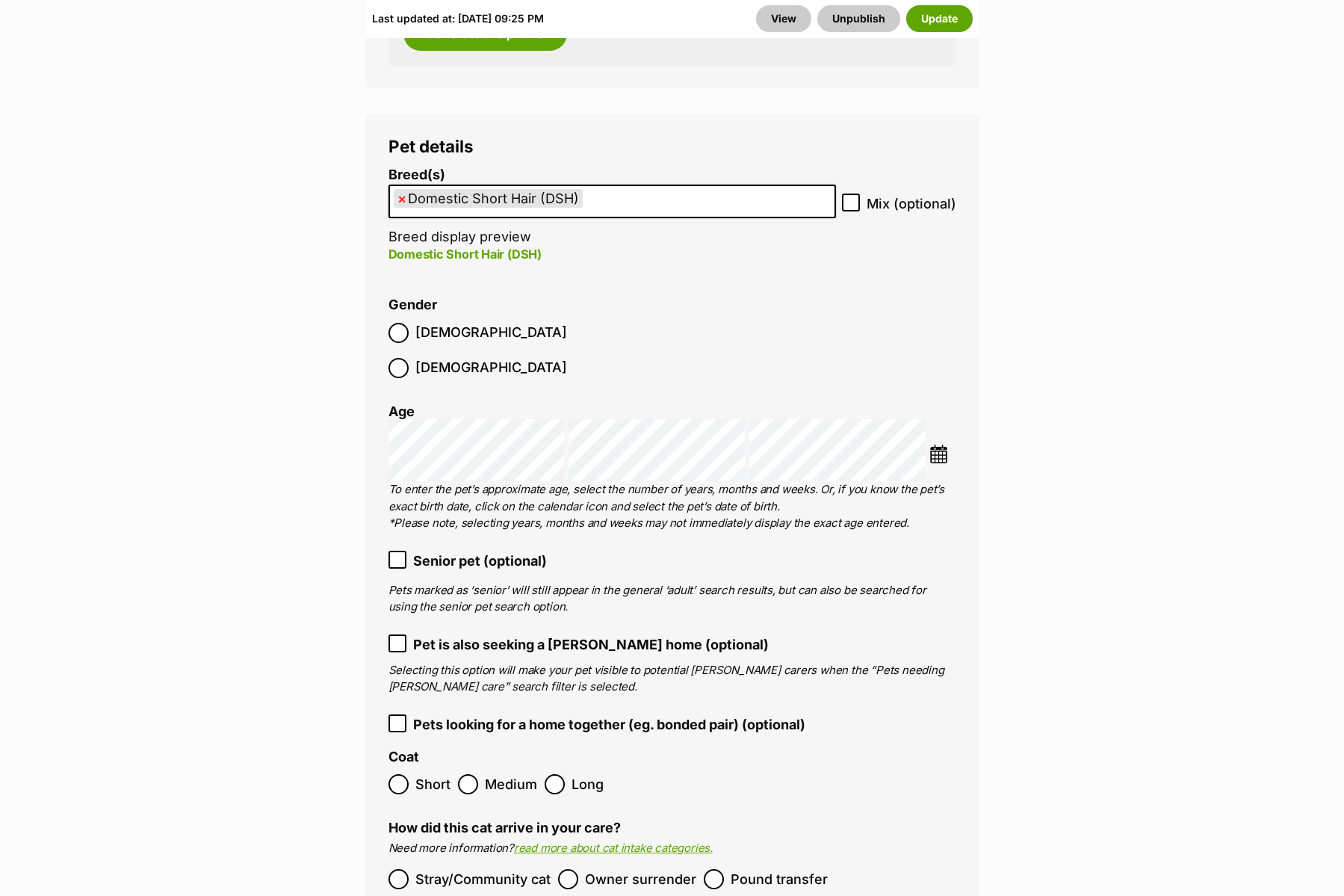
scroll to position [2214, 0]
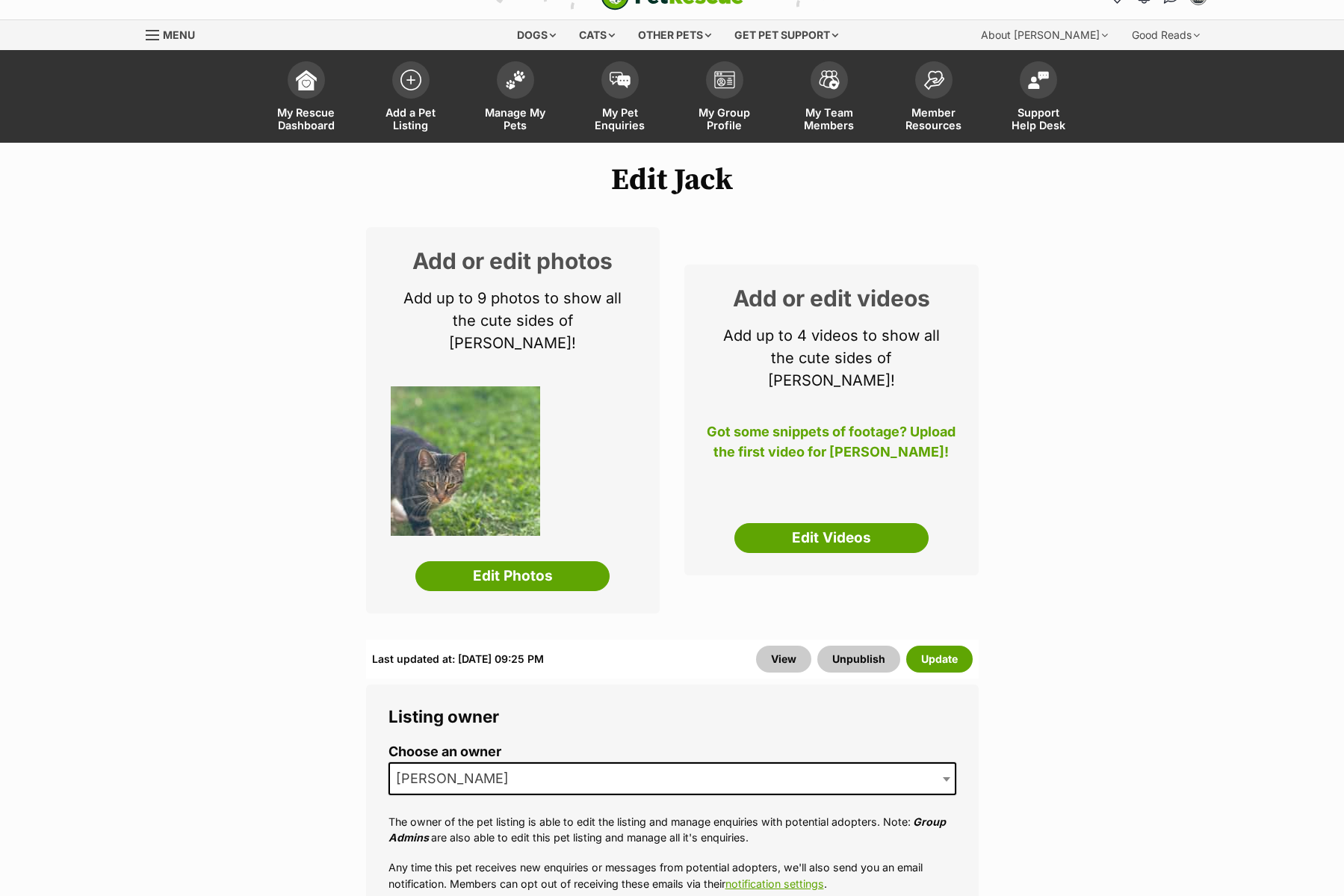
scroll to position [0, 0]
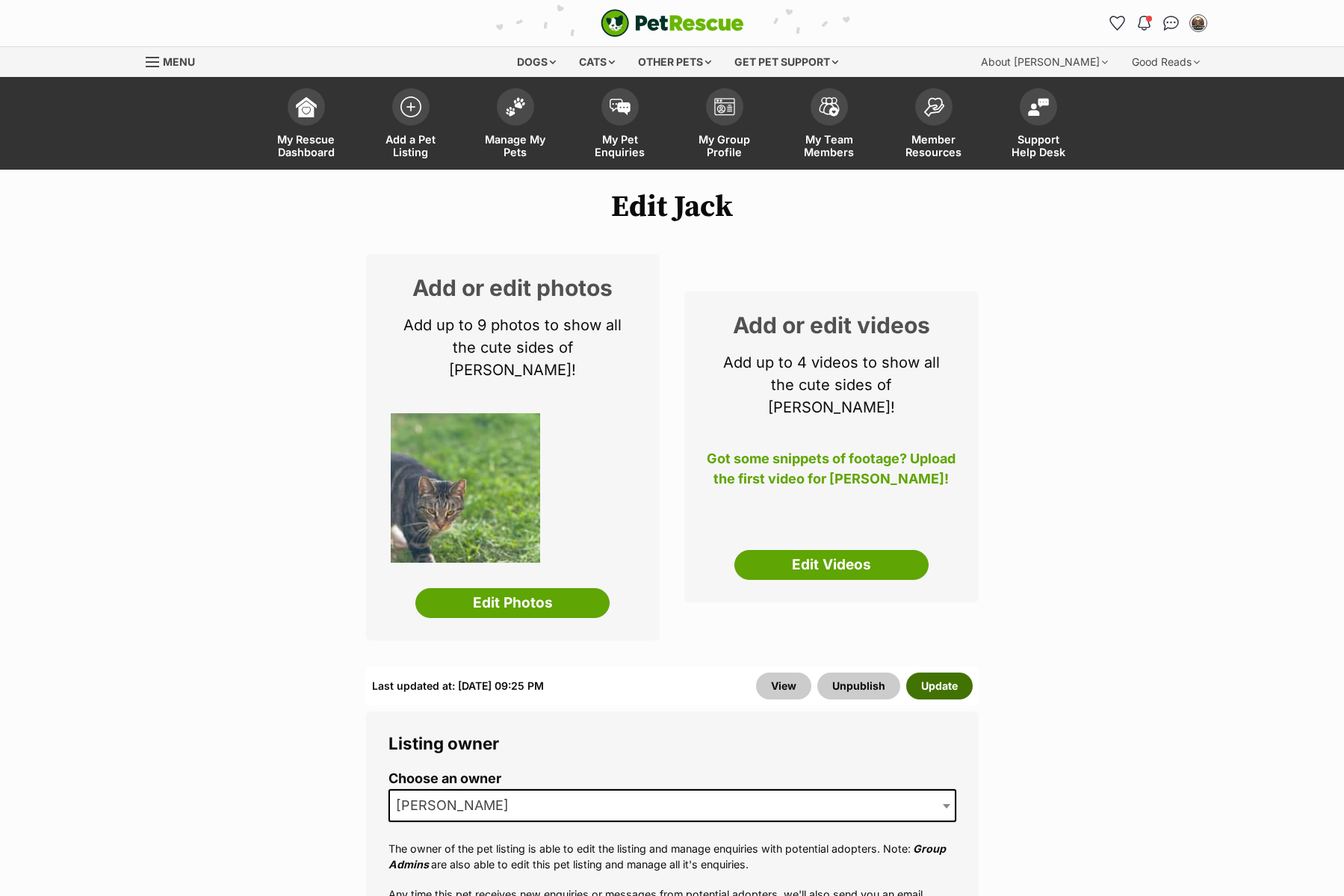
click at [959, 672] on button "Update" at bounding box center [939, 686] width 66 height 27
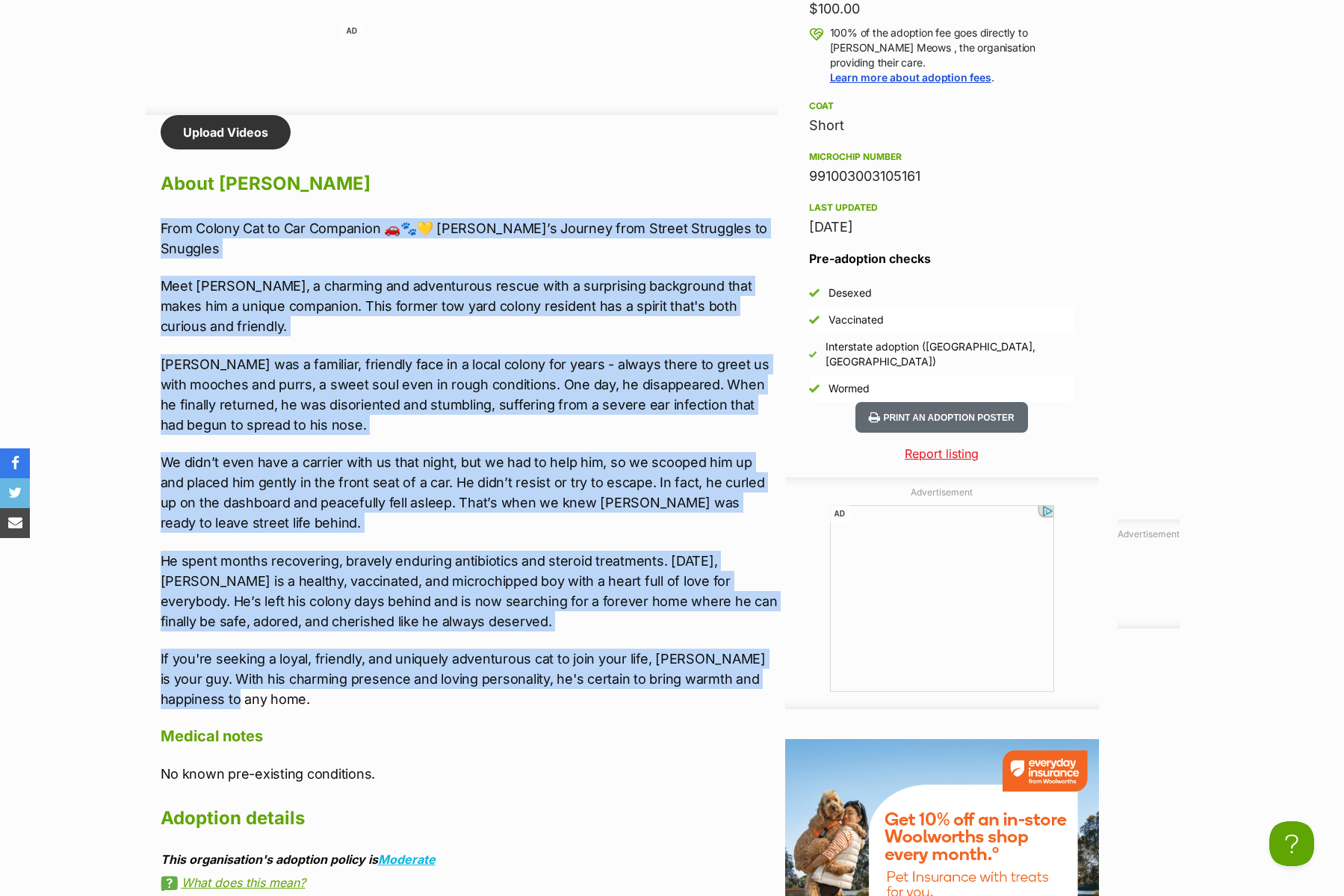
drag, startPoint x: 218, startPoint y: 677, endPoint x: 158, endPoint y: 222, distance: 458.9
click at [158, 222] on div "Upload Videos About [PERSON_NAME] From Colony Cat to Car Companion 🚗🐾💛 [PERSON_…" at bounding box center [462, 725] width 632 height 1220
copy div "Lore Ipsumd Sit am Con Adipiscin 🚗🐾💛 Elit’s Doeiusm temp Incidi Utlaboree do Ma…"
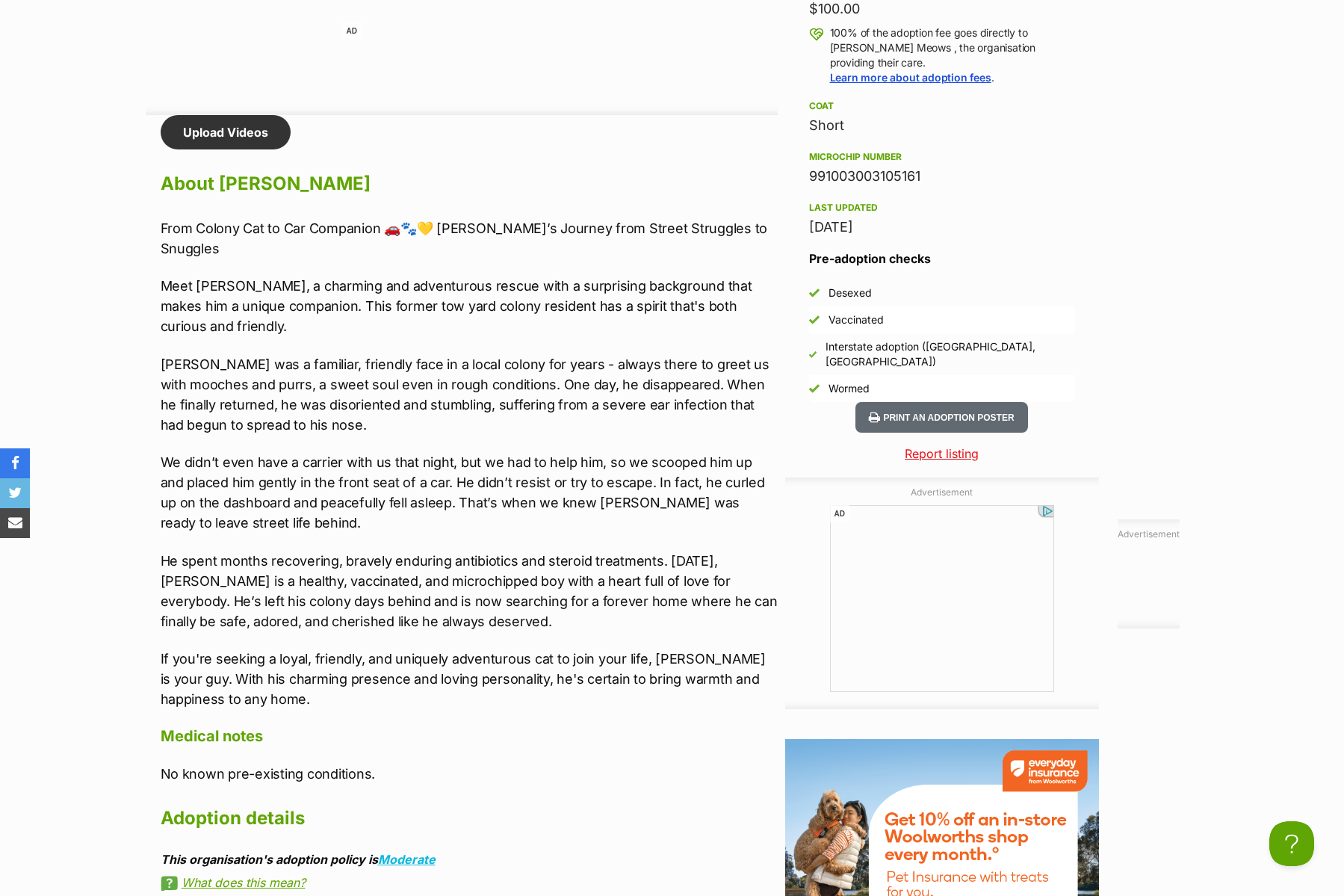
click at [460, 480] on p "We didn’t even have a carrier with us that night, but we had to help him, so we…" at bounding box center [469, 492] width 617 height 81
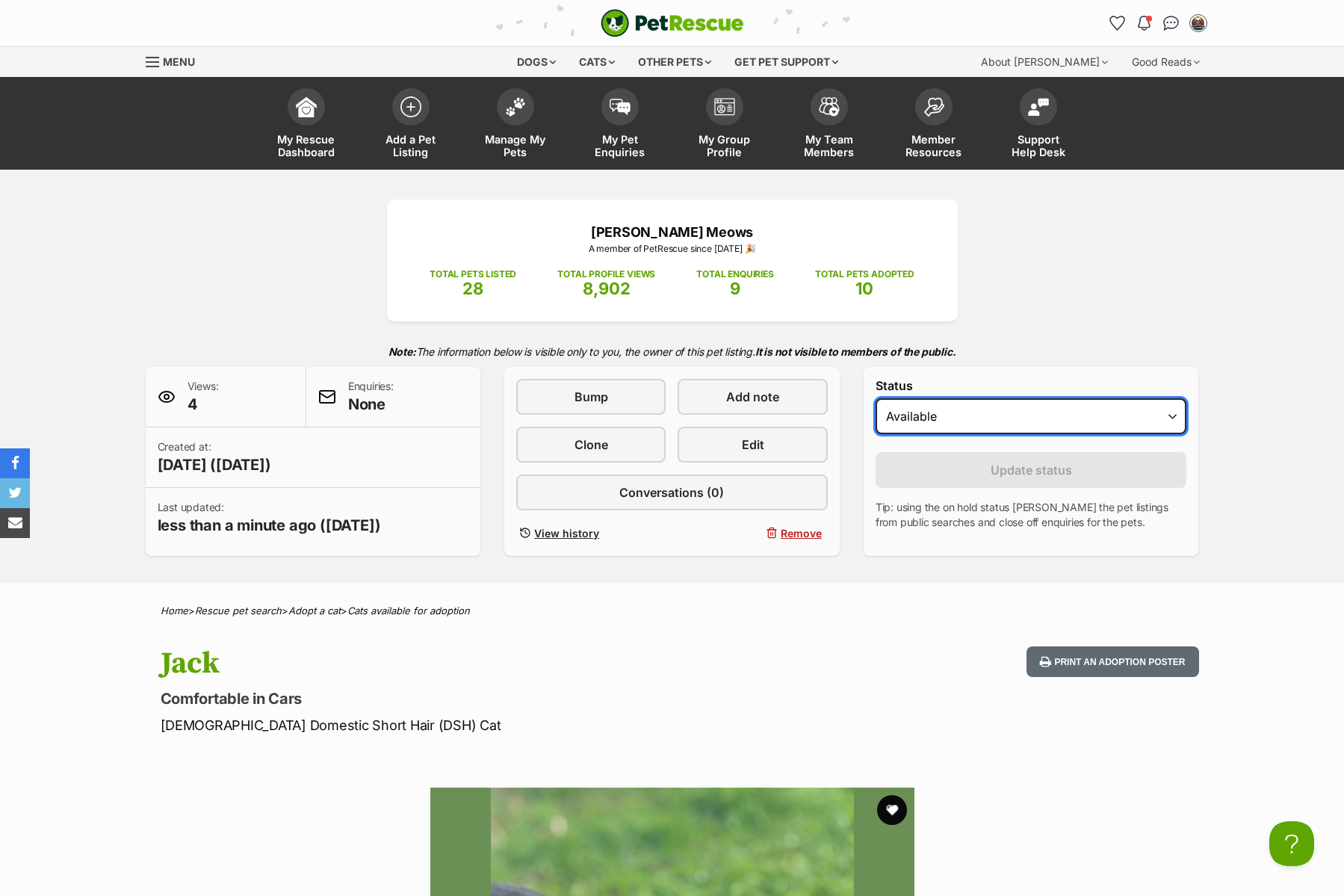
click at [1050, 425] on select "Draft Available On hold Adopted" at bounding box center [1031, 416] width 312 height 36
click at [875, 399] on select "Draft Available On hold Adopted" at bounding box center [1031, 416] width 312 height 36
drag, startPoint x: 1246, startPoint y: 380, endPoint x: 1257, endPoint y: 379, distance: 11.0
click at [1257, 379] on div "Mulligan Meows A member of PetRescue since 2025 🎉 TOTAL PETS LISTED 28 TOTAL PR…" at bounding box center [672, 376] width 1344 height 413
click at [509, 126] on link "Manage My Pets" at bounding box center [515, 125] width 104 height 89
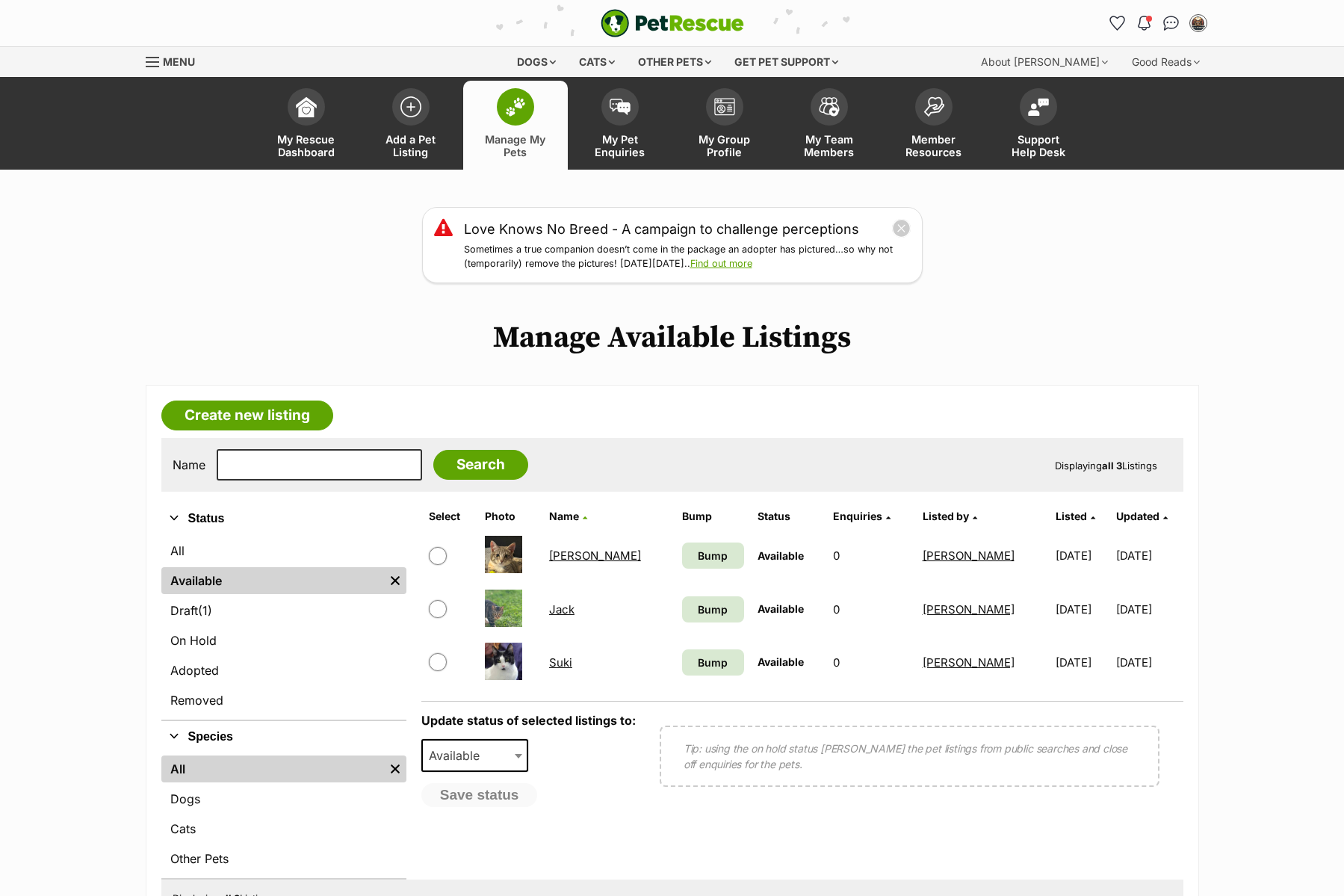
click at [670, 23] on img "PetRescue" at bounding box center [672, 23] width 143 height 29
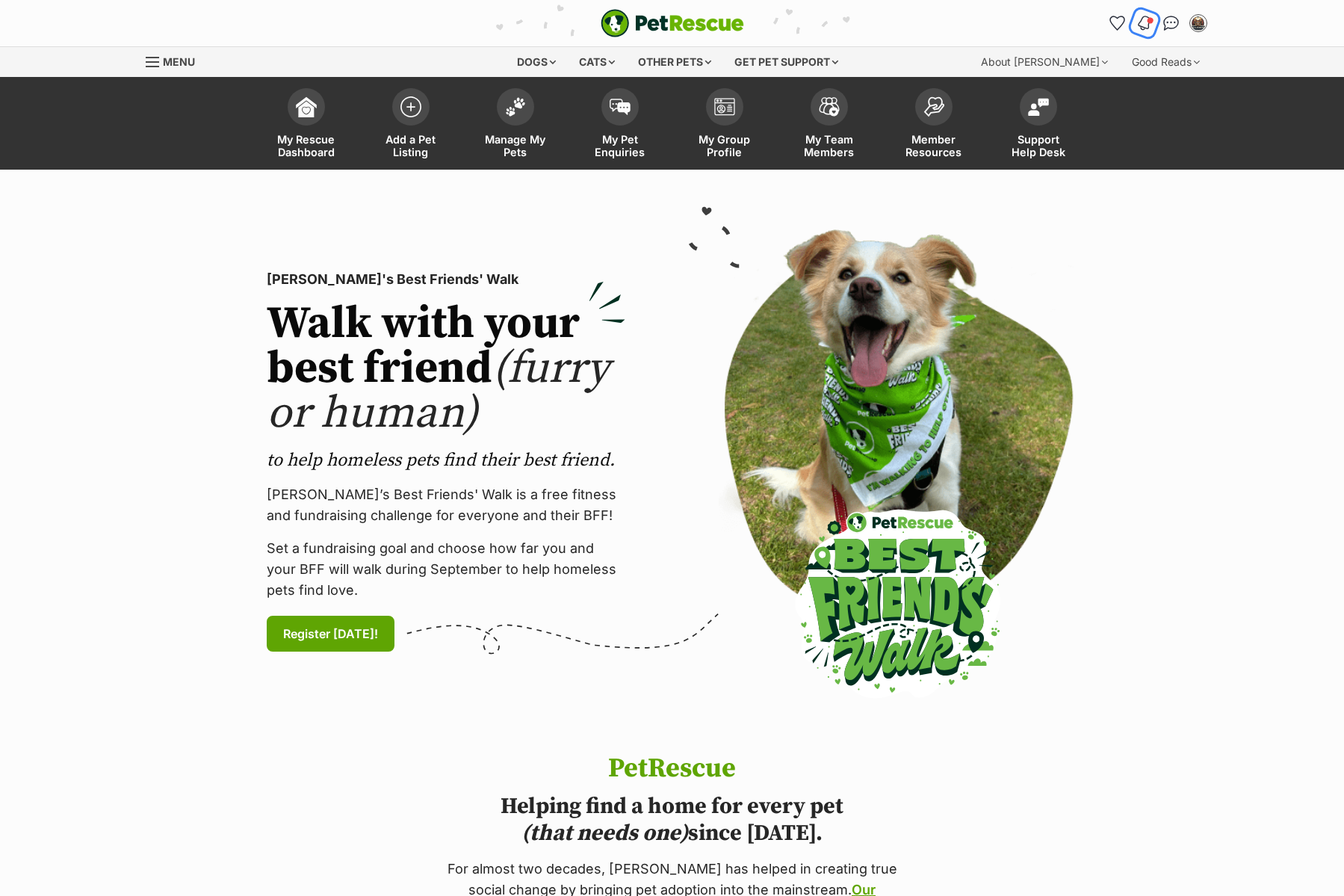
click at [1147, 28] on img "Notifications" at bounding box center [1143, 23] width 17 height 18
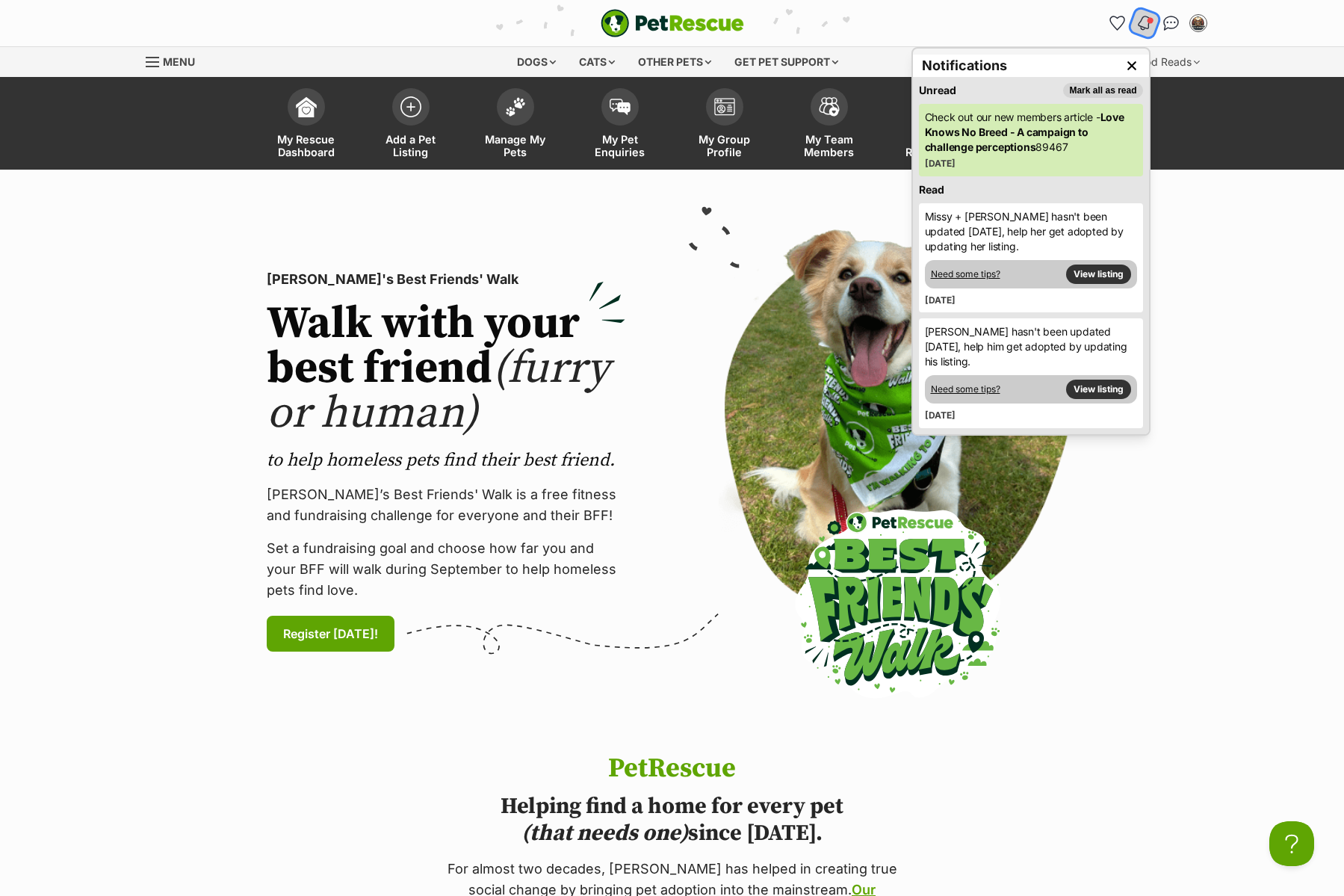
click at [1140, 24] on img "Notifications" at bounding box center [1143, 23] width 17 height 18
